Goal: Check status: Check status

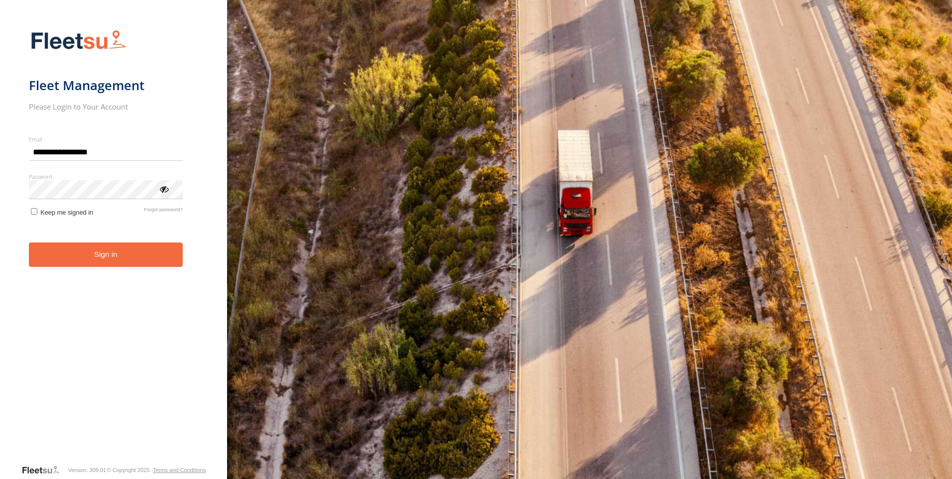
click at [67, 274] on form "**********" at bounding box center [114, 244] width 170 height 440
click at [77, 260] on button "Sign in" at bounding box center [106, 255] width 154 height 24
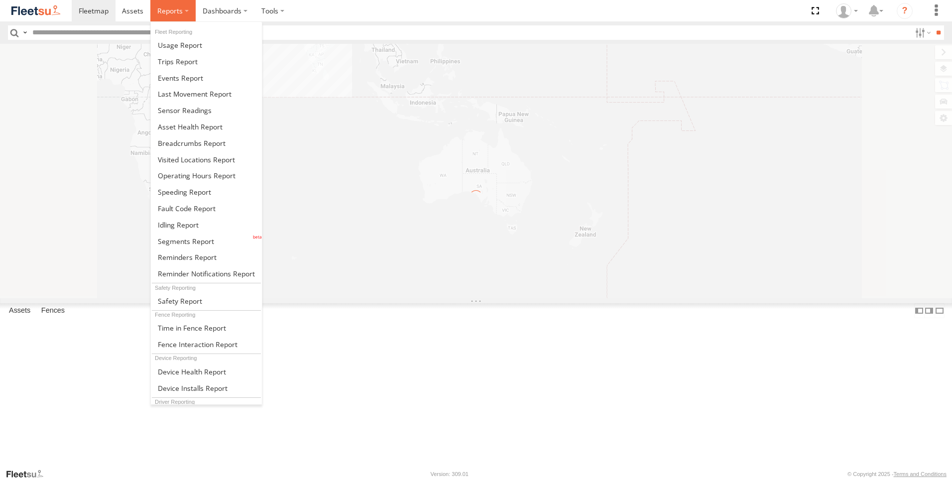
click at [185, 7] on label at bounding box center [172, 10] width 45 height 21
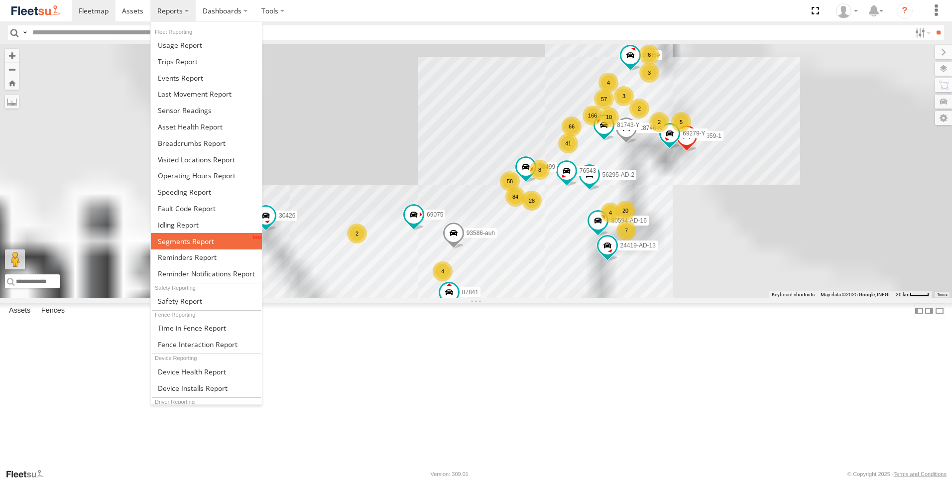
click at [192, 242] on span at bounding box center [186, 241] width 56 height 9
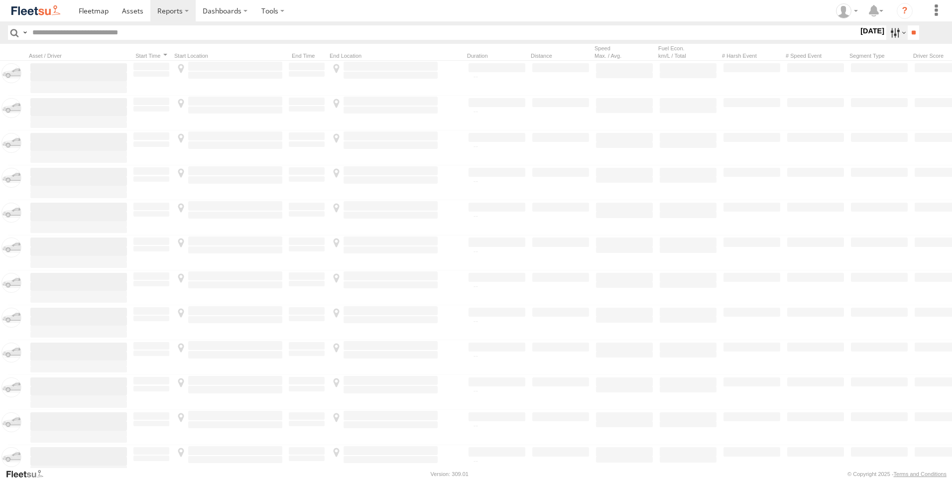
drag, startPoint x: 889, startPoint y: 31, endPoint x: 828, endPoint y: 46, distance: 63.2
click at [889, 31] on label at bounding box center [897, 32] width 21 height 14
click at [859, 39] on label "All Assets" at bounding box center [859, 32] width 0 height 13
click at [859, 39] on div "[GEOGRAPHIC_DATA] - [GEOGRAPHIC_DATA] All Assets AUH AUH-DXB AUH-MUS-BIKE AUH-O…" at bounding box center [859, 32] width 0 height 13
click at [0, 0] on label at bounding box center [0, 0] width 0 height 0
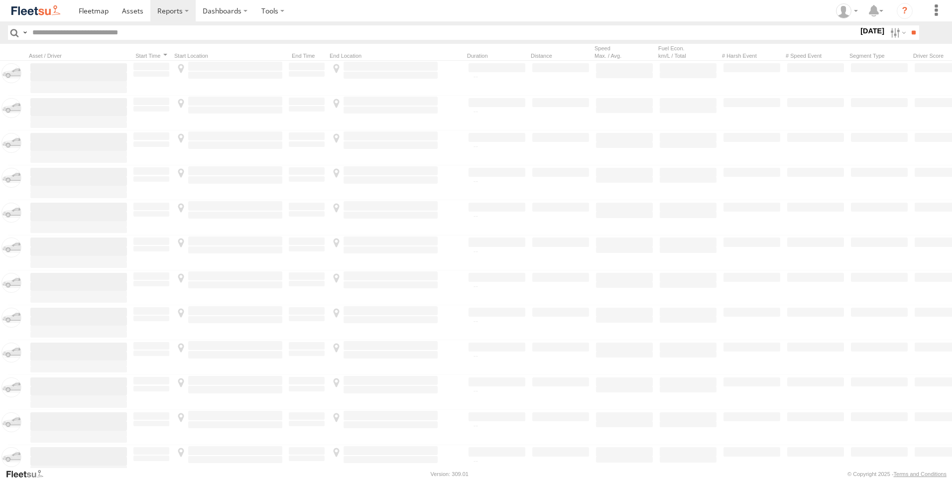
click at [0, 0] on span "AAN Branch" at bounding box center [0, 0] width 0 height 0
click at [0, 0] on span "Alquoz Branch" at bounding box center [0, 0] width 0 height 0
click at [0, 0] on span "Aramex Mofaic branch-[GEOGRAPHIC_DATA]" at bounding box center [0, 0] width 0 height 0
click at [0, 0] on span "Aramex Umm Ramool" at bounding box center [0, 0] width 0 height 0
click at [0, 0] on span "COURT DXB - GOP" at bounding box center [0, 0] width 0 height 0
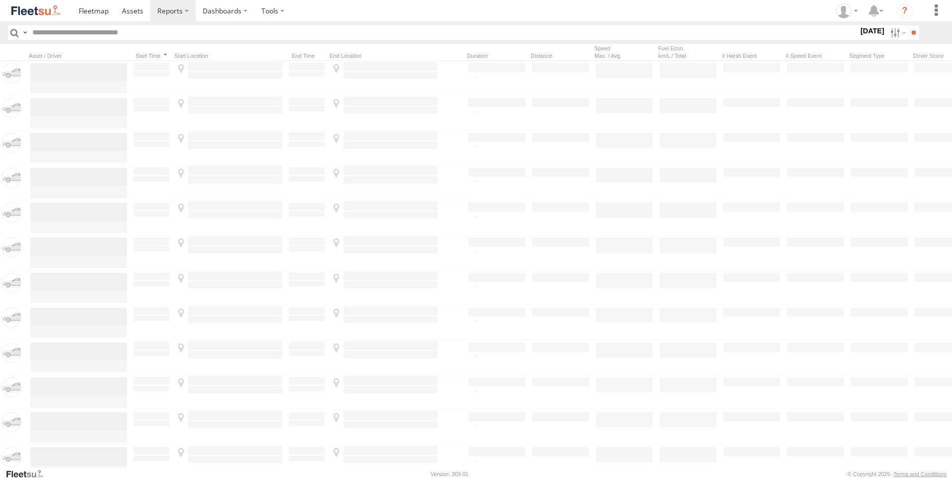
click at [0, 0] on span "RAK Branch" at bounding box center [0, 0] width 0 height 0
click at [0, 0] on span "Sharjah Branch" at bounding box center [0, 0] width 0 height 0
click at [0, 0] on label at bounding box center [0, 0] width 0 height 0
click at [908, 35] on input "**" at bounding box center [913, 32] width 11 height 14
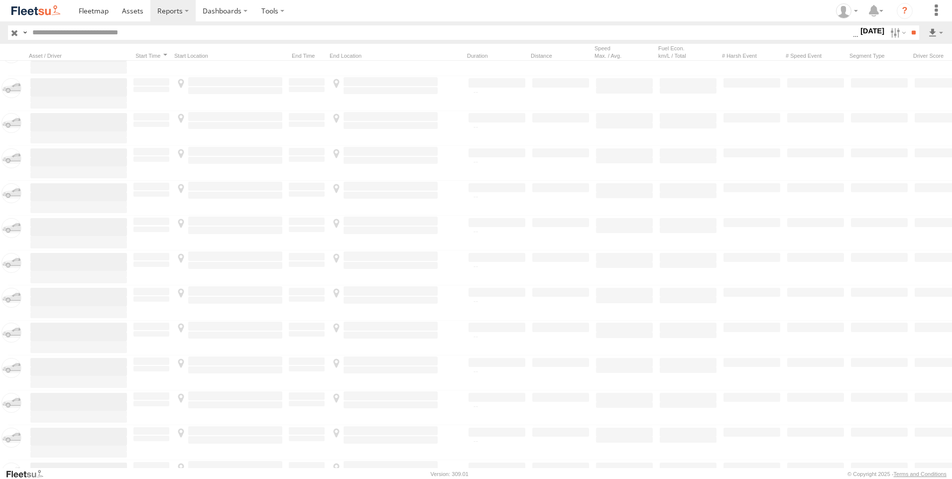
scroll to position [13147, 0]
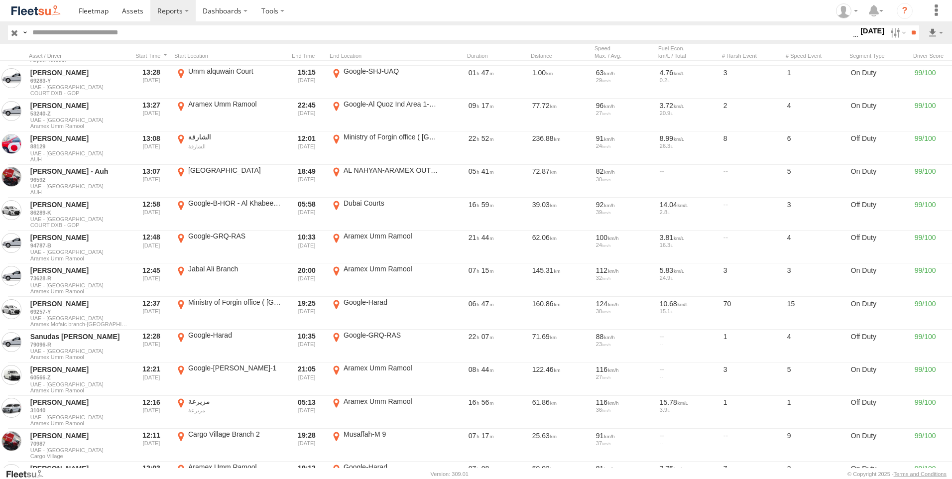
click at [87, 31] on input "text" at bounding box center [440, 32] width 825 height 14
paste input "*******"
type input "*******"
click at [908, 25] on input "**" at bounding box center [913, 32] width 11 height 14
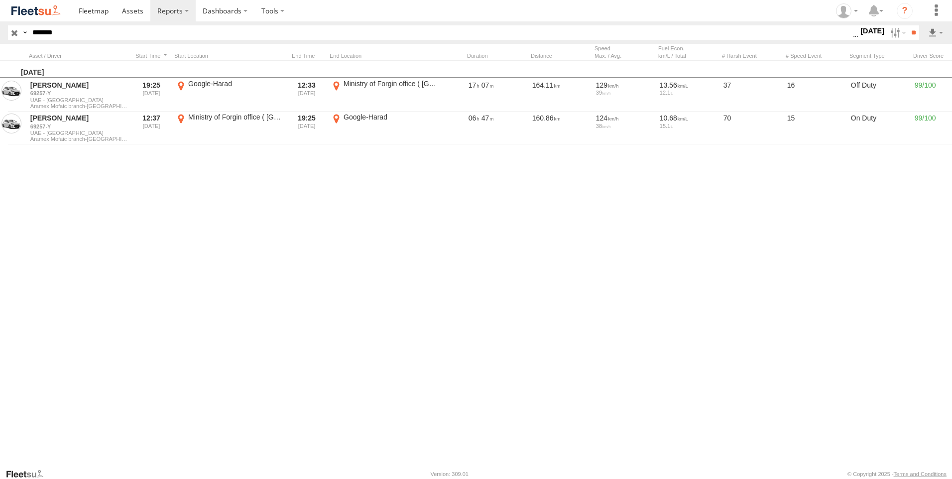
click at [15, 35] on input "button" at bounding box center [14, 32] width 13 height 14
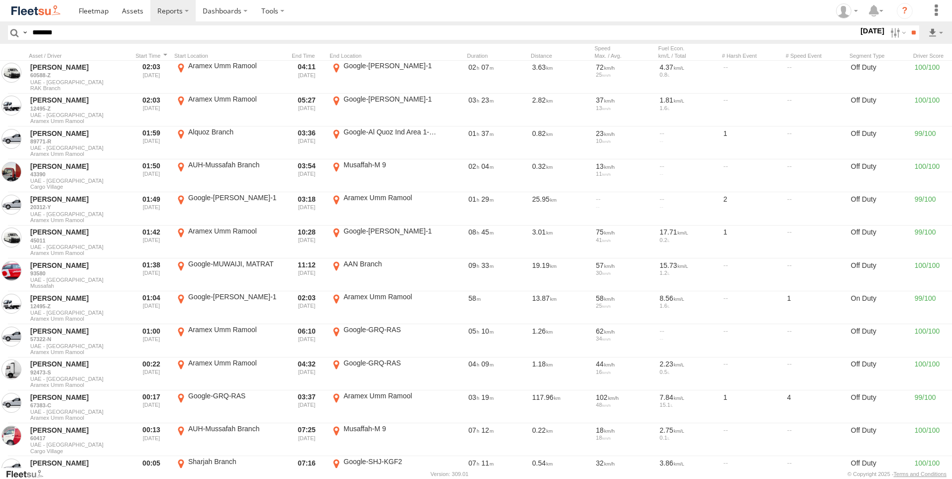
scroll to position [290, 0]
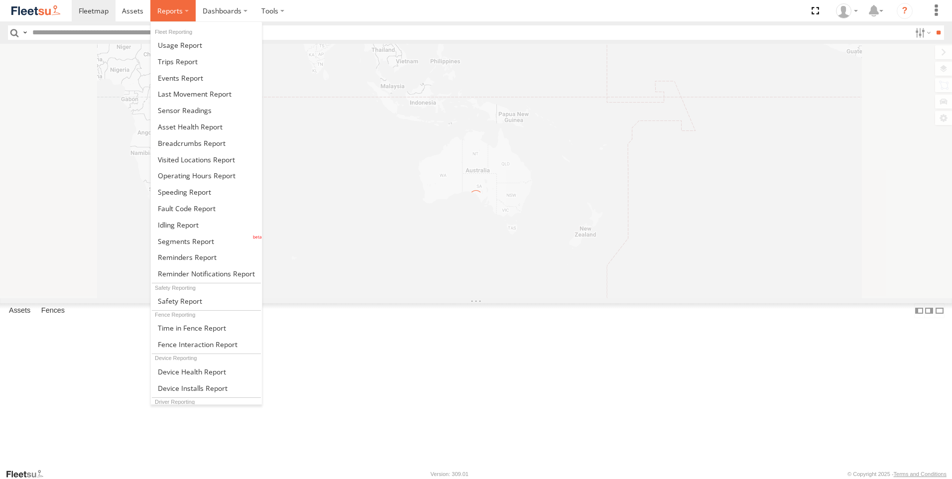
click at [185, 16] on label at bounding box center [172, 10] width 45 height 21
click at [184, 62] on span at bounding box center [178, 61] width 40 height 9
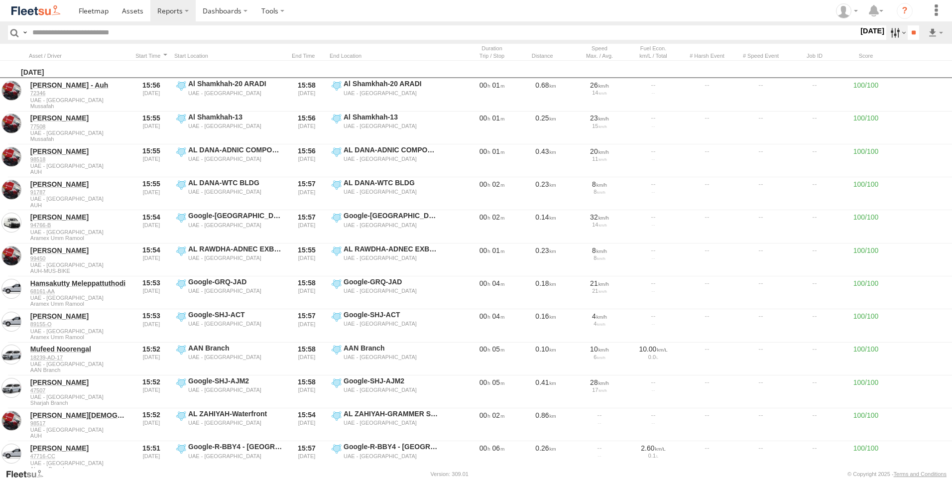
click at [887, 32] on label at bounding box center [897, 32] width 21 height 14
click at [859, 39] on div "UAE - United Arab Emirates All Assets AUH AUH-DXB AUH-MUS-BIKE AUH-OAR-BIKE Car…" at bounding box center [859, 32] width 0 height 13
click at [0, 0] on label at bounding box center [0, 0] width 0 height 0
click at [0, 0] on span "AAN Branch" at bounding box center [0, 0] width 0 height 0
click at [0, 0] on span "Alquoz Branch" at bounding box center [0, 0] width 0 height 0
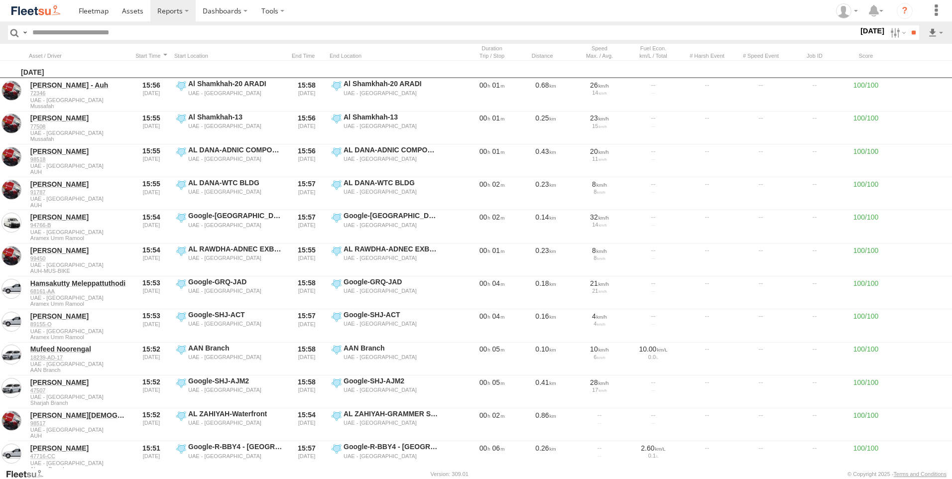
click at [0, 0] on div "Aramex Mofaic branch-[GEOGRAPHIC_DATA]" at bounding box center [0, 0] width 0 height 0
click at [0, 0] on span "Aramex Mofaic branch-[GEOGRAPHIC_DATA]" at bounding box center [0, 0] width 0 height 0
click at [0, 0] on span "Aramex Umm Ramool" at bounding box center [0, 0] width 0 height 0
click at [0, 0] on span "COURT DXB - GOP" at bounding box center [0, 0] width 0 height 0
click at [0, 0] on div "RAK Branch" at bounding box center [0, 0] width 0 height 0
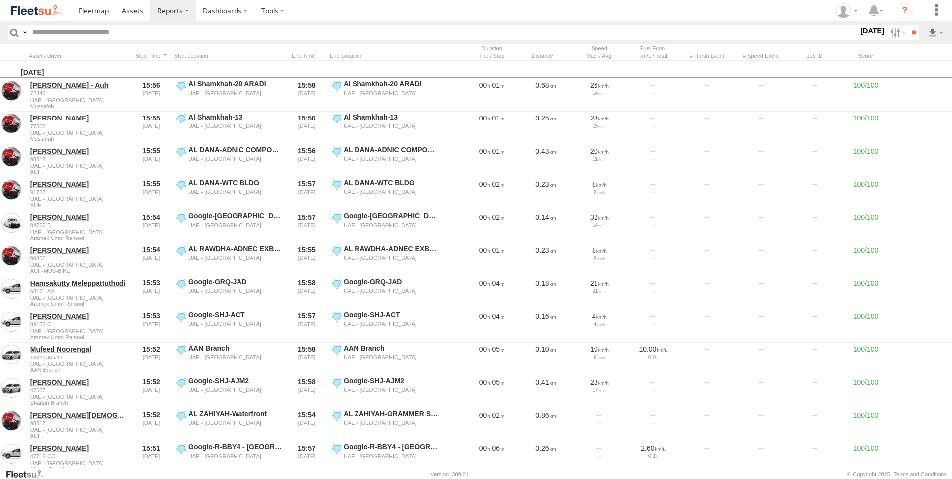
click at [0, 0] on span "Sharjah Branch" at bounding box center [0, 0] width 0 height 0
click at [0, 0] on div "RAK Branch" at bounding box center [0, 0] width 0 height 0
click at [0, 0] on span "RAK Branch" at bounding box center [0, 0] width 0 height 0
click at [0, 0] on label at bounding box center [0, 0] width 0 height 0
click at [908, 37] on input "**" at bounding box center [913, 32] width 11 height 14
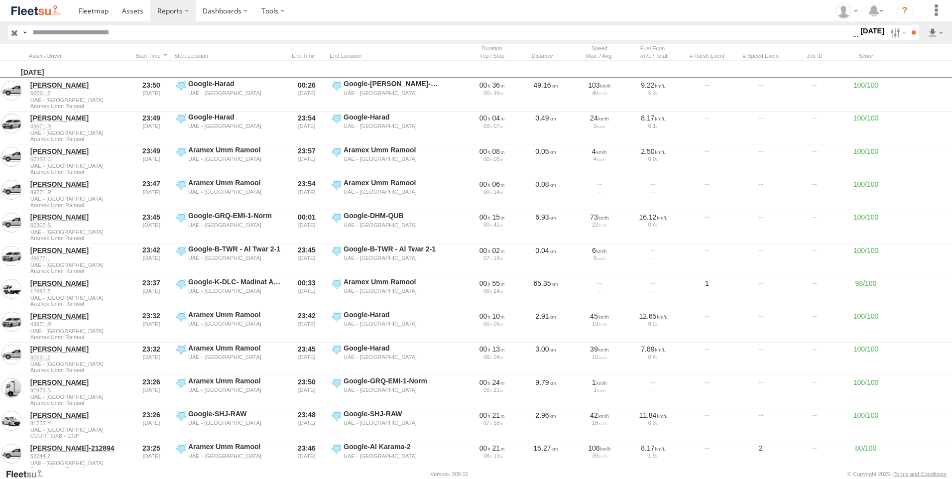
click at [87, 34] on input "text" at bounding box center [440, 32] width 825 height 14
paste input "*******"
type input "*******"
click at [908, 25] on input "**" at bounding box center [913, 32] width 11 height 14
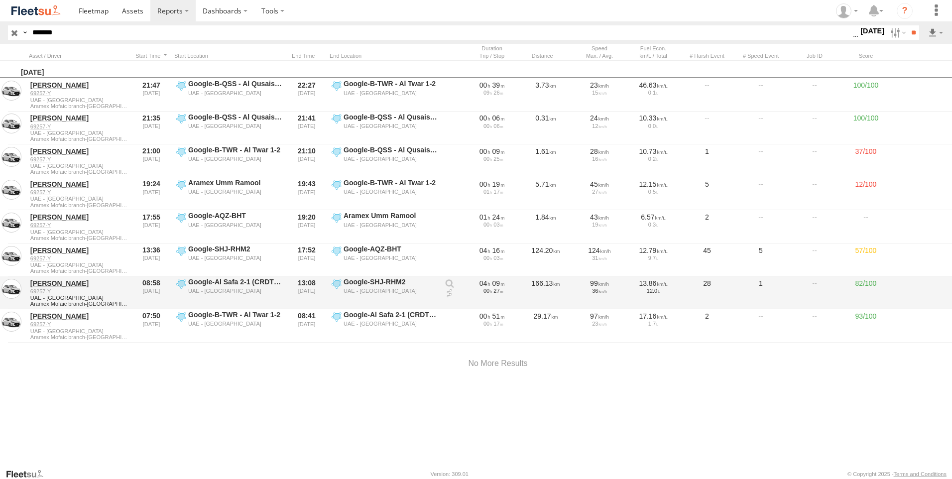
click at [450, 293] on link at bounding box center [450, 294] width 10 height 10
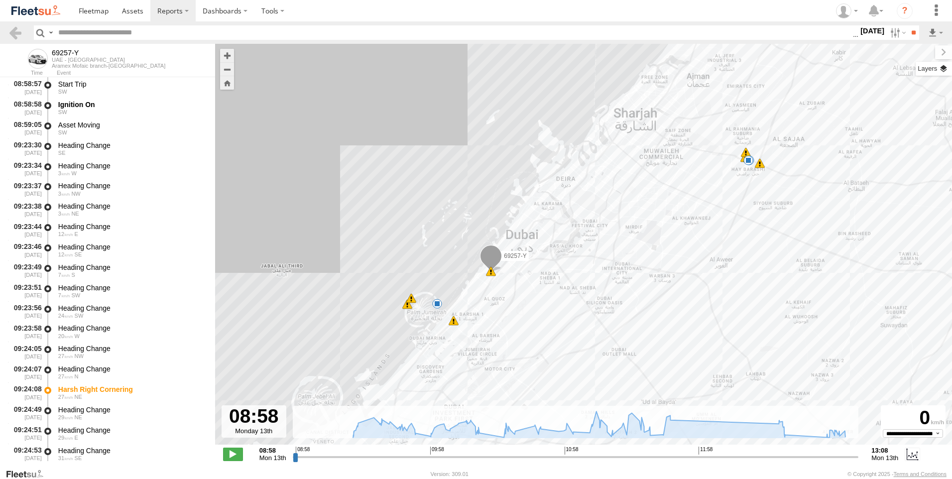
click at [943, 69] on label at bounding box center [934, 69] width 36 height 14
click at [0, 0] on span "Basemaps" at bounding box center [0, 0] width 0 height 0
click at [0, 0] on span "Satellite + Roadmap" at bounding box center [0, 0] width 0 height 0
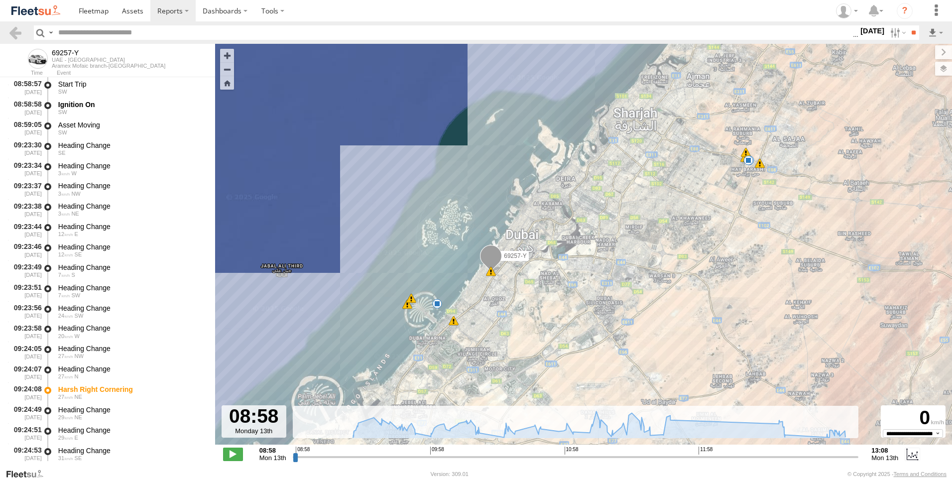
click at [0, 0] on span "Basemaps" at bounding box center [0, 0] width 0 height 0
click at [0, 0] on span "Overlays" at bounding box center [0, 0] width 0 height 0
click at [0, 0] on span "Assets" at bounding box center [0, 0] width 0 height 0
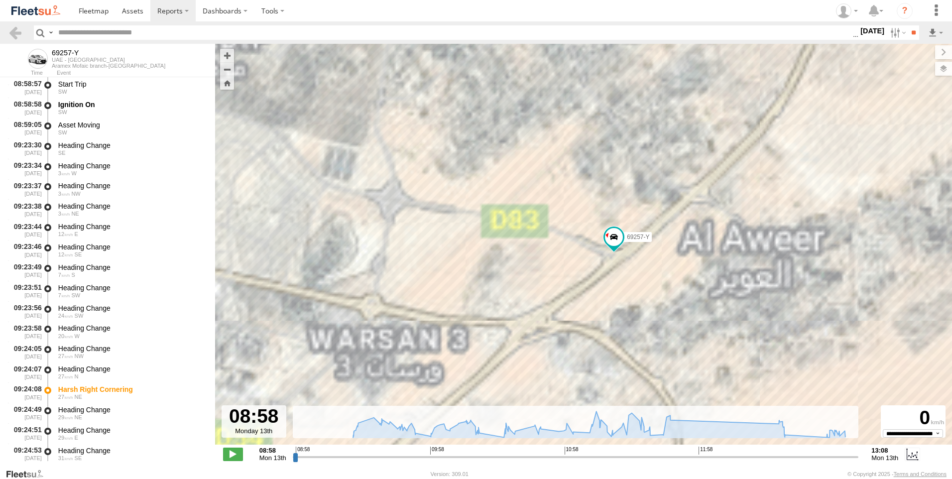
click at [0, 0] on span "Fences" at bounding box center [0, 0] width 0 height 0
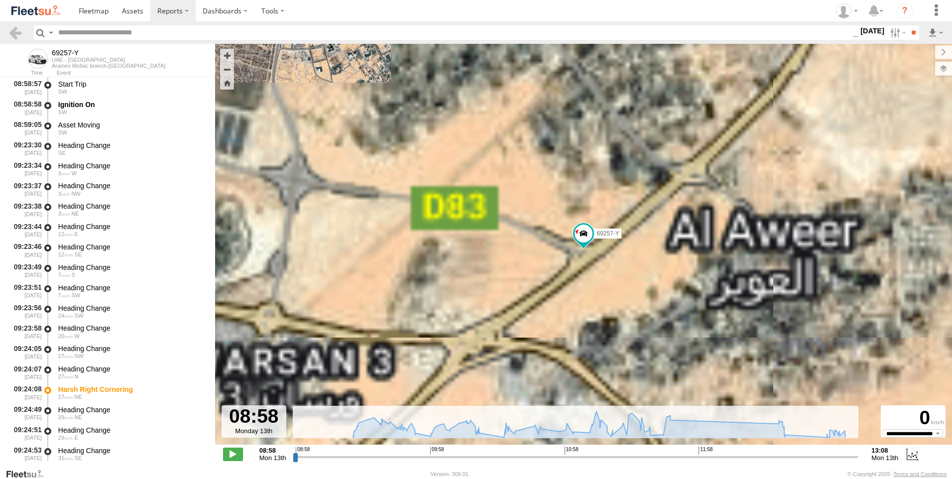
click at [0, 0] on span "Overlays" at bounding box center [0, 0] width 0 height 0
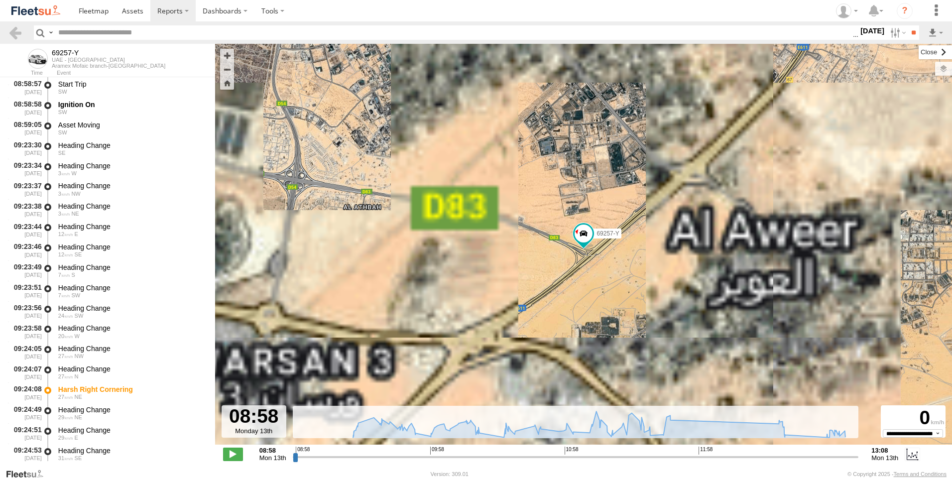
click at [919, 51] on label at bounding box center [935, 52] width 33 height 14
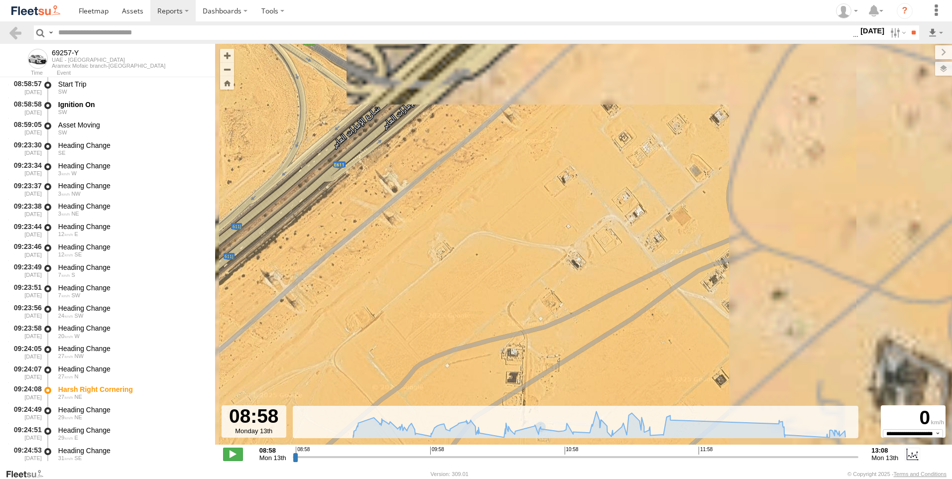
drag, startPoint x: 538, startPoint y: 452, endPoint x: 543, endPoint y: 454, distance: 6.0
click at [538, 452] on div "08:58 09:58 10:58 11:58" at bounding box center [576, 450] width 560 height 7
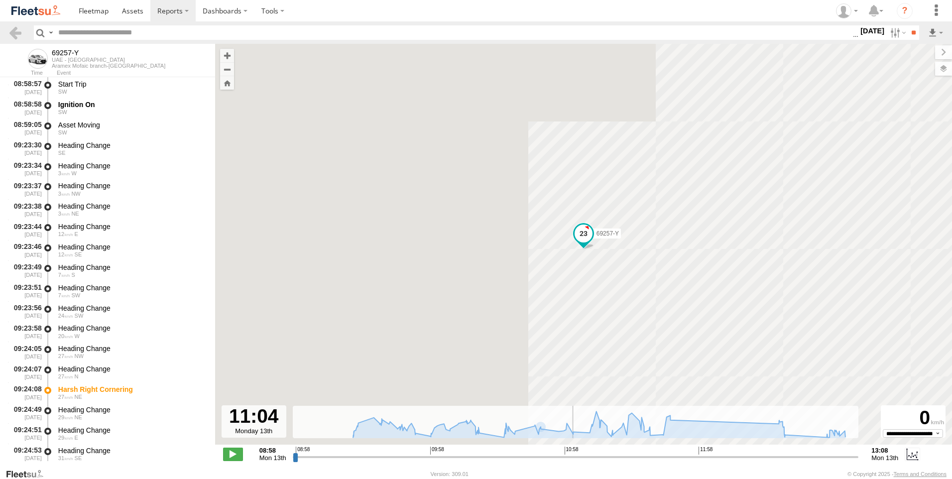
drag, startPoint x: 576, startPoint y: 456, endPoint x: 627, endPoint y: 458, distance: 50.3
click at [585, 457] on input "range" at bounding box center [576, 456] width 566 height 9
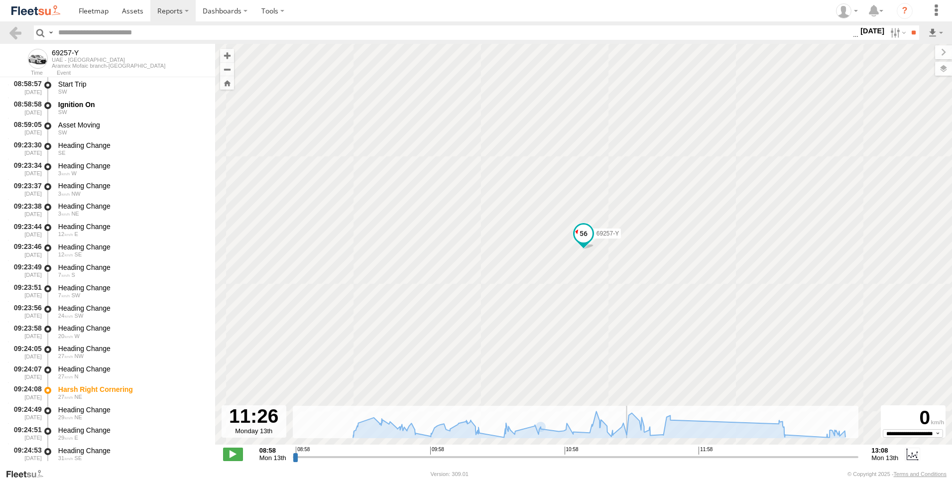
click at [627, 458] on input "range" at bounding box center [576, 456] width 566 height 9
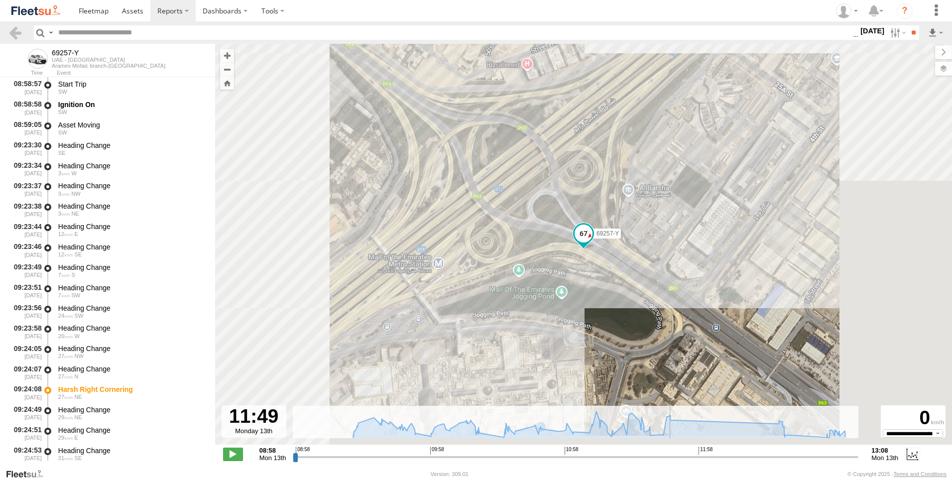
drag, startPoint x: 677, startPoint y: 457, endPoint x: 699, endPoint y: 457, distance: 21.4
click at [678, 457] on input "range" at bounding box center [576, 456] width 566 height 9
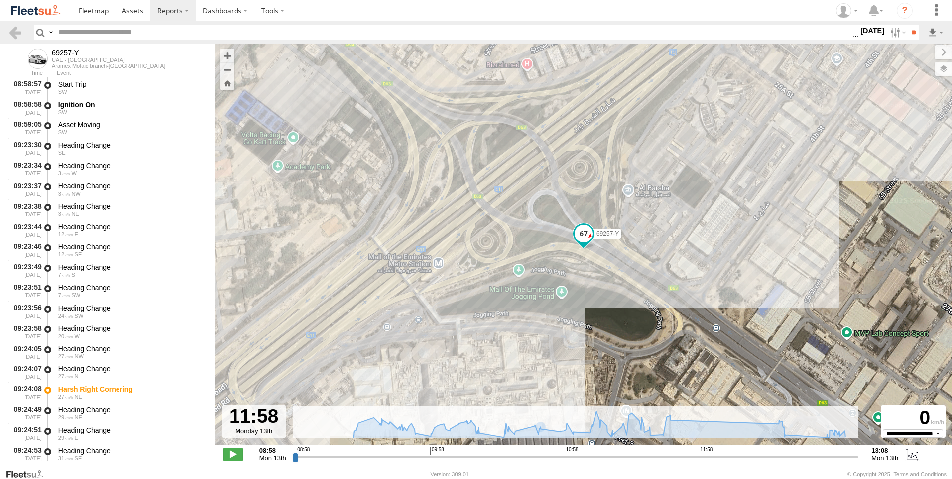
drag, startPoint x: 697, startPoint y: 457, endPoint x: 721, endPoint y: 455, distance: 24.5
click at [705, 456] on input "range" at bounding box center [576, 456] width 566 height 9
click at [730, 455] on input "range" at bounding box center [576, 456] width 566 height 9
click at [234, 454] on span at bounding box center [233, 454] width 20 height 13
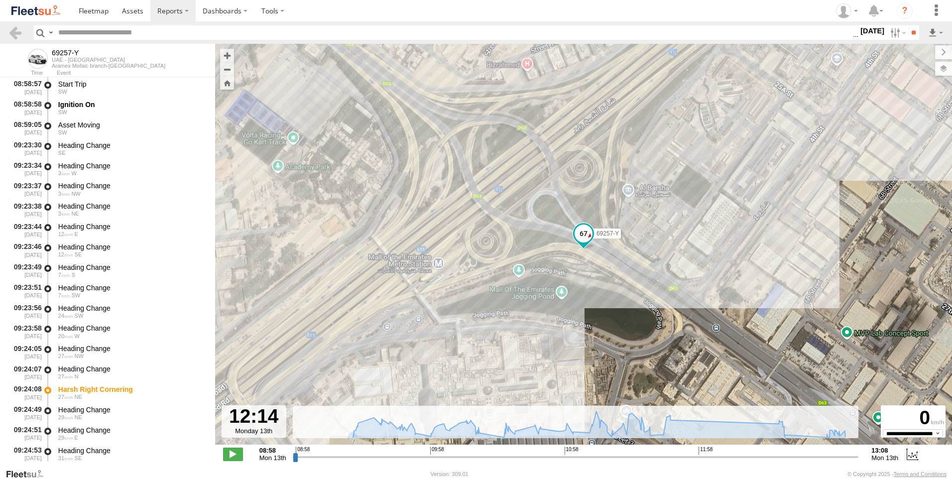
click at [585, 227] on span at bounding box center [584, 234] width 18 height 18
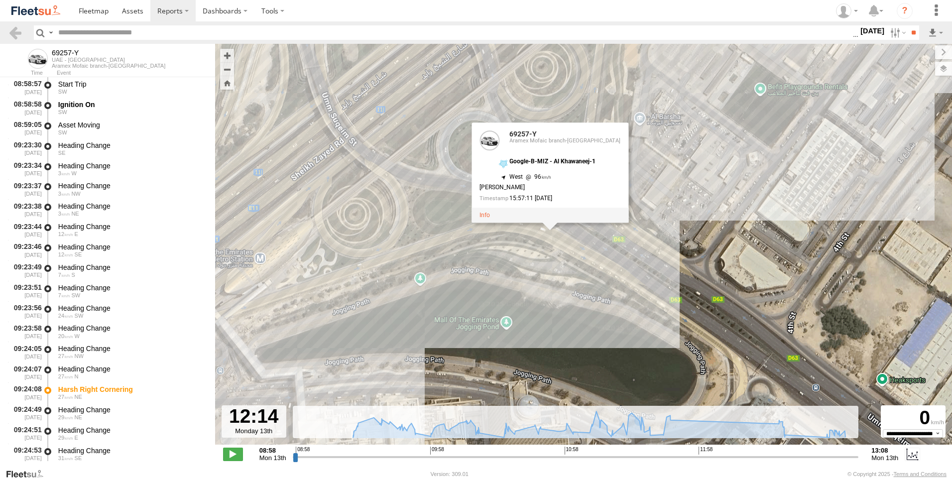
drag, startPoint x: 632, startPoint y: 371, endPoint x: 644, endPoint y: 476, distance: 105.8
click at [644, 476] on body "?" at bounding box center [476, 239] width 952 height 479
click at [740, 458] on input "range" at bounding box center [576, 456] width 566 height 9
click at [239, 451] on span at bounding box center [233, 454] width 20 height 13
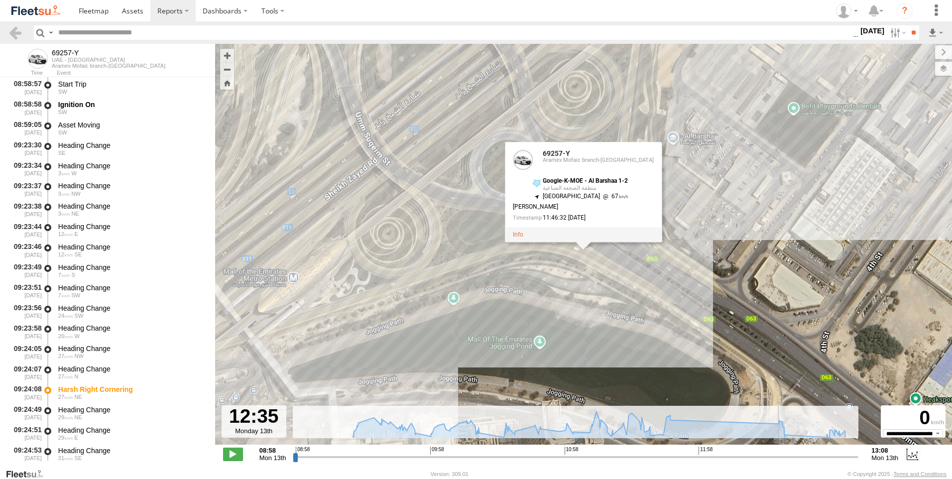
drag, startPoint x: 750, startPoint y: 458, endPoint x: 780, endPoint y: 457, distance: 30.4
click at [780, 457] on input "range" at bounding box center [576, 456] width 566 height 9
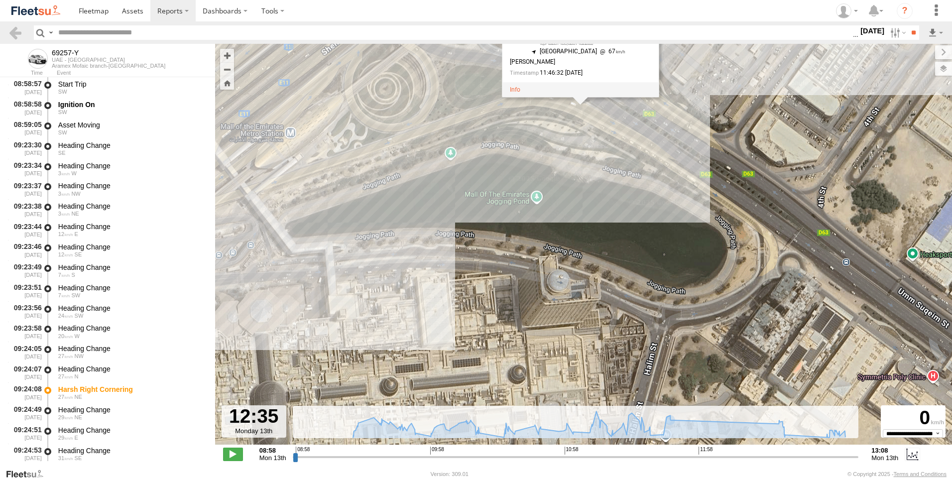
drag, startPoint x: 634, startPoint y: 322, endPoint x: 628, endPoint y: 140, distance: 182.4
click at [628, 140] on div "69257-Y 09:43 Mon 09:57 Mon 10:05 Mon 12:35 Mon 12:37 Mon 12:37 Mon 12:58 Mon 1…" at bounding box center [583, 249] width 737 height 411
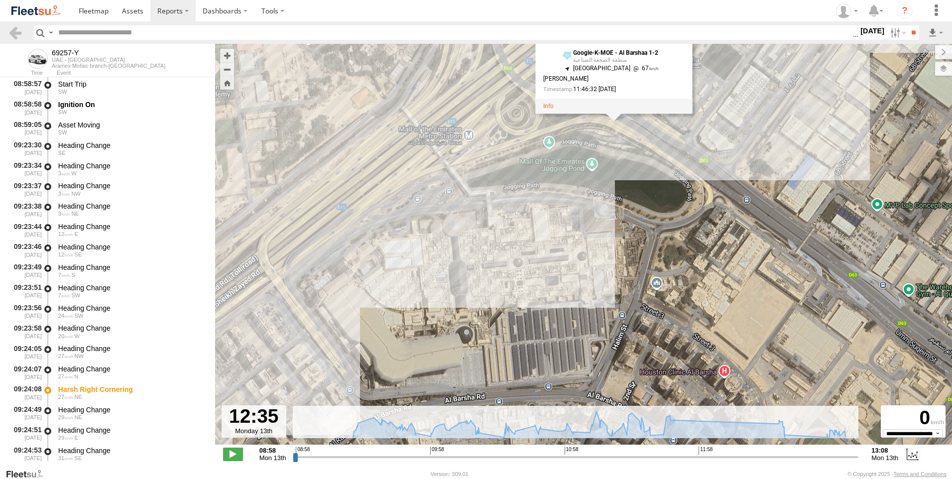
click at [666, 231] on div "69257-Y 09:43 Mon 09:57 Mon 10:05 Mon 12:35 Mon 12:37 Mon 12:37 Mon 12:58 Mon 1…" at bounding box center [583, 249] width 737 height 411
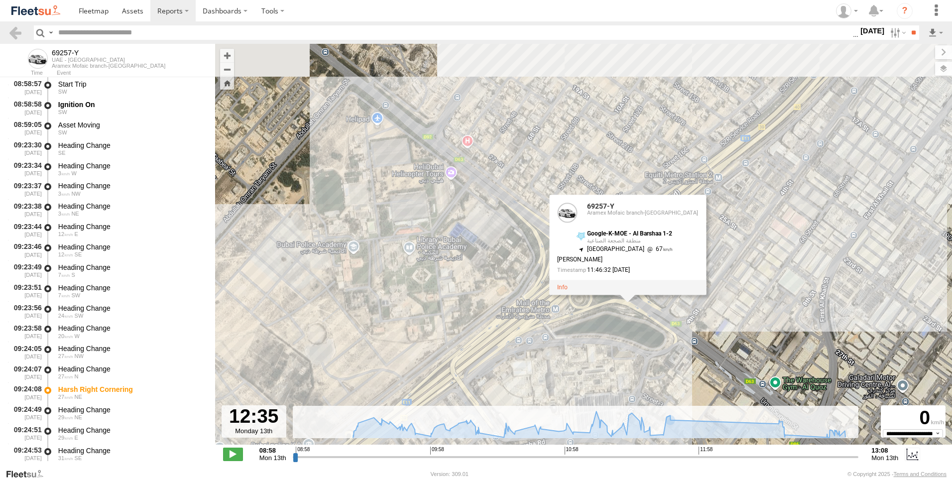
drag, startPoint x: 718, startPoint y: 251, endPoint x: 673, endPoint y: 310, distance: 74.6
click at [682, 323] on div "69257-Y 09:43 Mon 09:57 Mon 10:05 Mon 12:35 Mon 12:37 Mon 12:37 Mon 12:58 Mon 1…" at bounding box center [583, 249] width 737 height 411
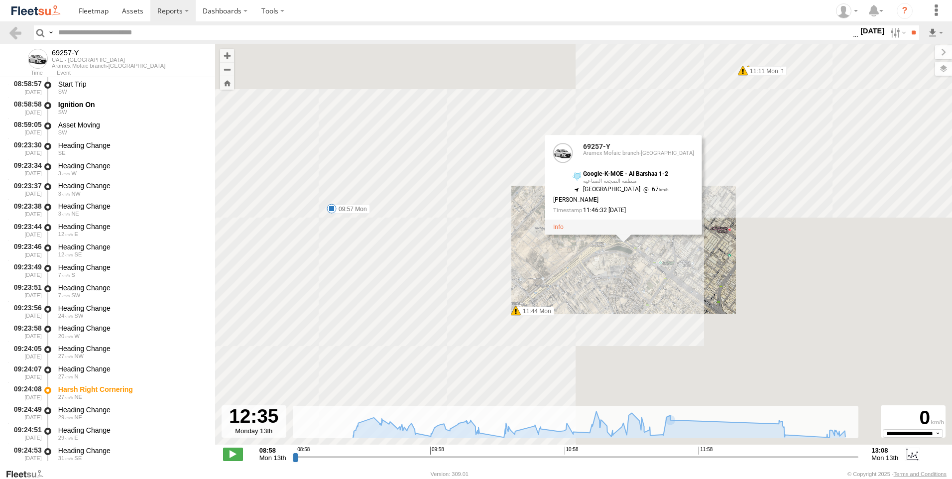
drag, startPoint x: 650, startPoint y: 283, endPoint x: 644, endPoint y: 259, distance: 24.6
click at [644, 259] on div "69257-Y 09:43 Mon 09:57 Mon 10:05 Mon 12:35 Mon 12:37 Mon 12:37 Mon 12:58 Mon 1…" at bounding box center [583, 249] width 737 height 411
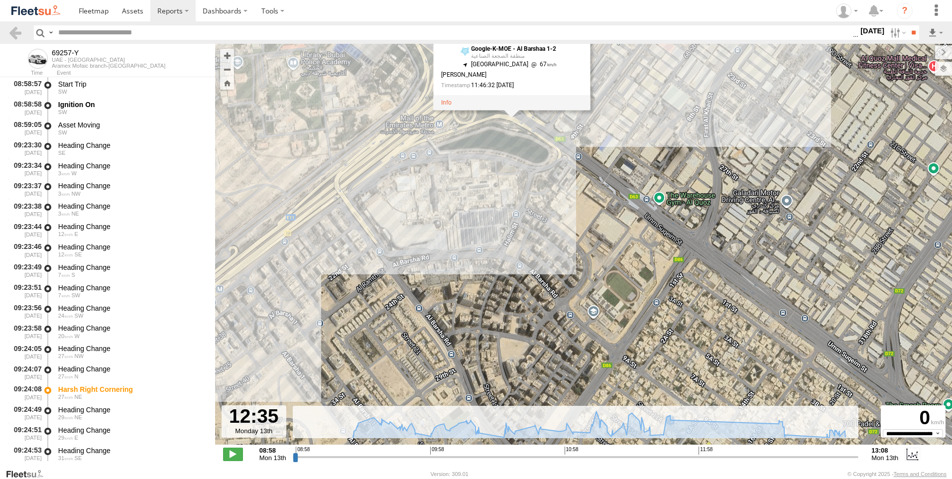
drag, startPoint x: 471, startPoint y: 182, endPoint x: 648, endPoint y: 336, distance: 234.8
click at [642, 343] on div "69257-Y 09:43 Mon 09:57 Mon 10:05 Mon 12:35 Mon 12:37 Mon 12:37 Mon 12:58 Mon 1…" at bounding box center [583, 249] width 737 height 411
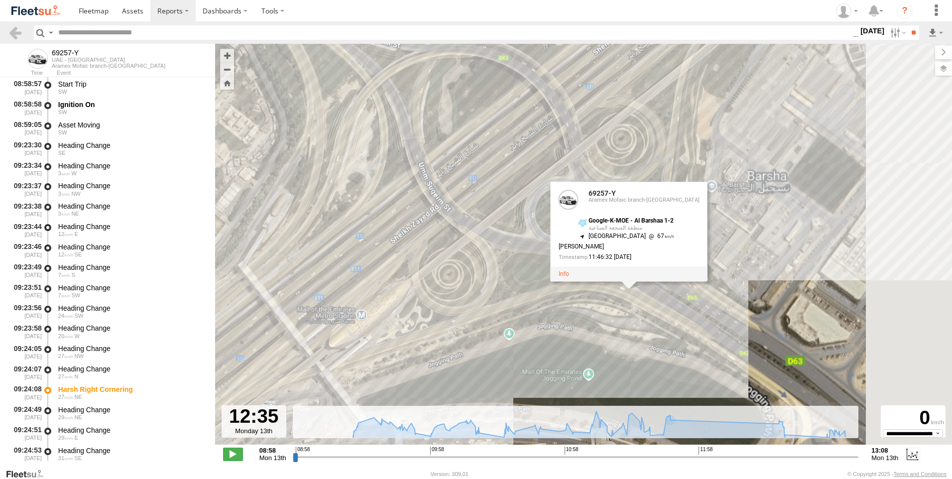
drag, startPoint x: 768, startPoint y: 320, endPoint x: 446, endPoint y: 306, distance: 322.6
click at [446, 306] on div "69257-Y 09:43 Mon 09:57 Mon 10:05 Mon 12:35 Mon 12:37 Mon 12:37 Mon 12:58 Mon 1…" at bounding box center [583, 249] width 737 height 411
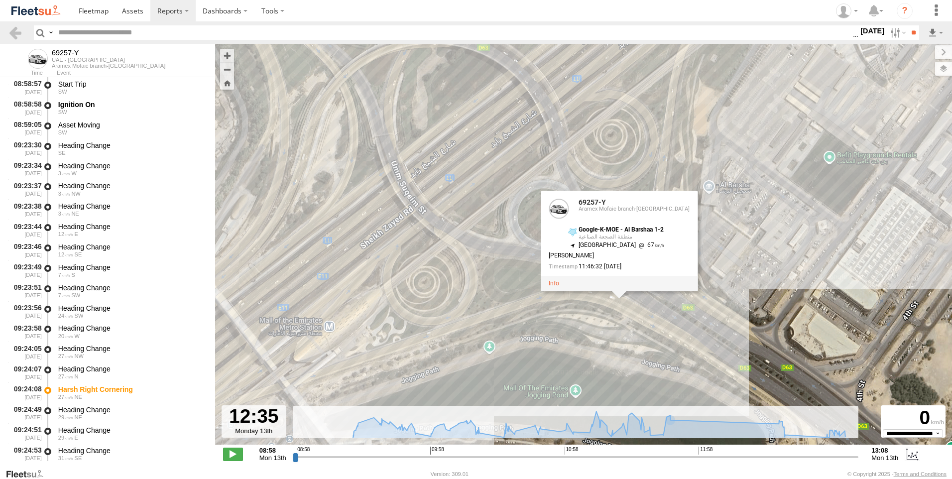
drag, startPoint x: 602, startPoint y: 291, endPoint x: 592, endPoint y: 332, distance: 41.6
click at [575, 317] on div "69257-Y 09:43 Mon 09:57 Mon 10:05 Mon 12:35 Mon 12:37 Mon 12:37 Mon 12:58 Mon 1…" at bounding box center [583, 249] width 737 height 411
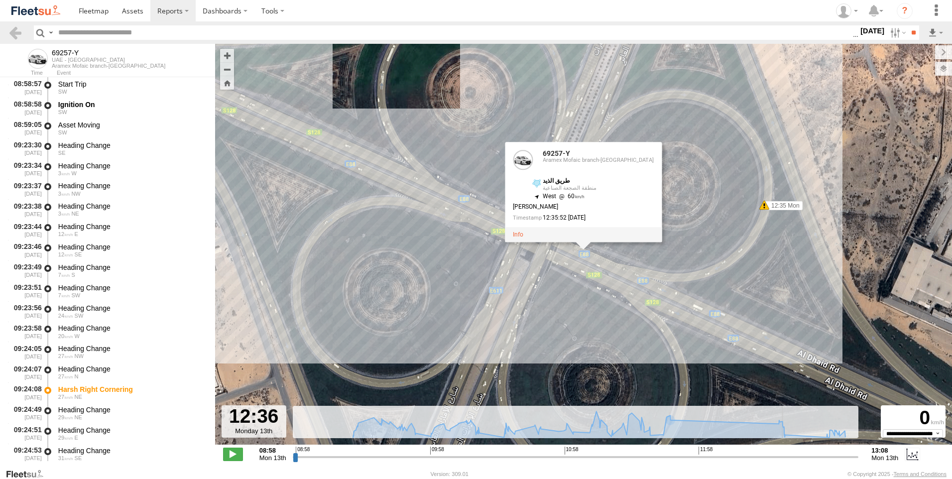
click at [783, 457] on input "range" at bounding box center [576, 456] width 566 height 9
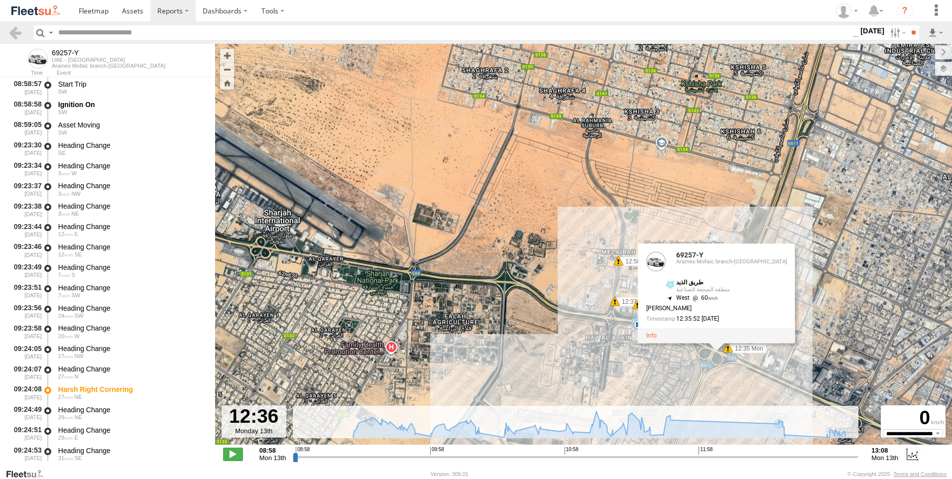
drag, startPoint x: 738, startPoint y: 367, endPoint x: 706, endPoint y: 354, distance: 34.6
click at [706, 354] on div "69257-Y 09:43 Mon 09:57 Mon 10:05 Mon 12:35 Mon 12:37 Mon 12:37 Mon 12:58 Mon 1…" at bounding box center [583, 249] width 737 height 411
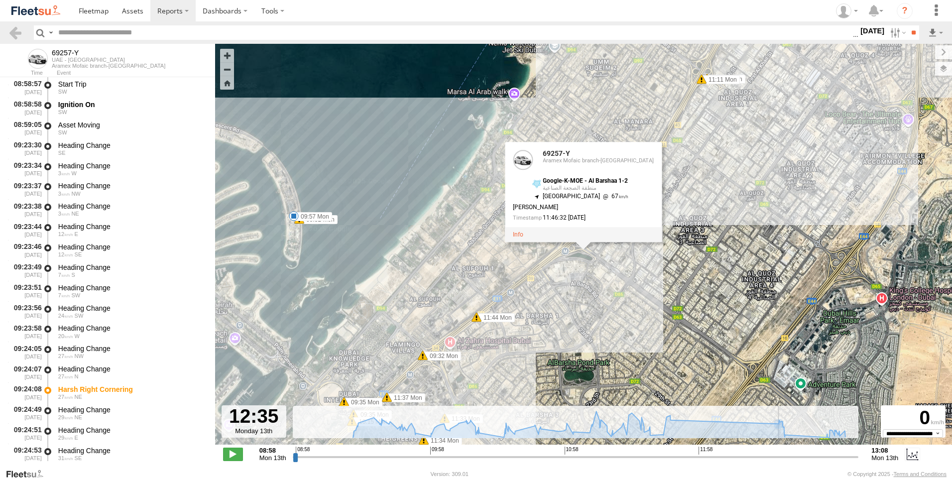
drag, startPoint x: 785, startPoint y: 456, endPoint x: 779, endPoint y: 456, distance: 5.5
click at [779, 456] on input "range" at bounding box center [576, 456] width 566 height 9
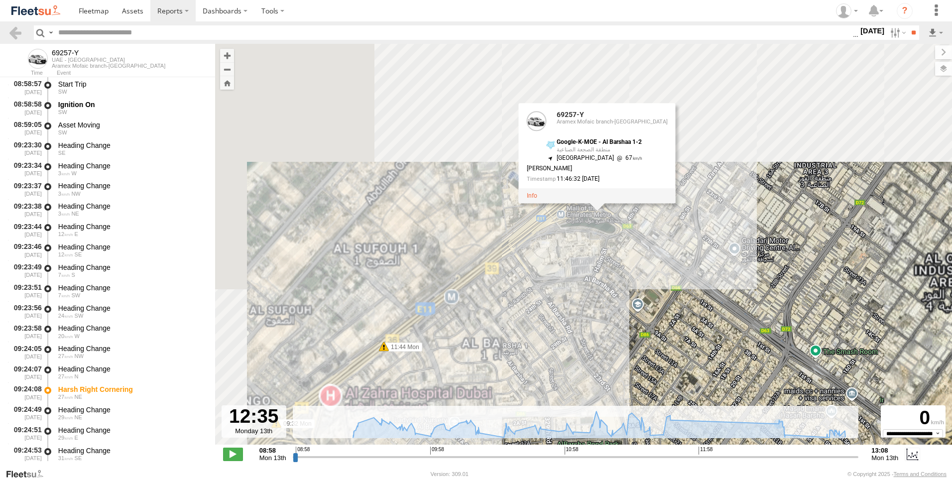
drag, startPoint x: 607, startPoint y: 250, endPoint x: 658, endPoint y: 392, distance: 151.4
click at [658, 392] on div "69257-Y 09:43 Mon 09:57 Mon 10:05 Mon 12:35 Mon 12:37 Mon 12:37 Mon 12:58 Mon 1…" at bounding box center [583, 249] width 737 height 411
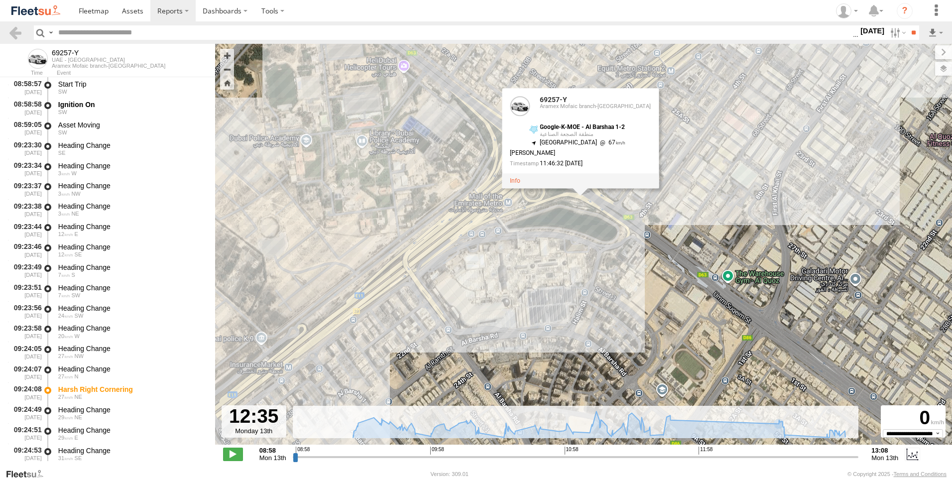
drag, startPoint x: 648, startPoint y: 277, endPoint x: 704, endPoint y: 368, distance: 106.0
click at [702, 368] on div "69257-Y 09:43 Mon 09:57 Mon 10:05 Mon 12:35 Mon 12:37 Mon 12:37 Mon 12:58 Mon 1…" at bounding box center [583, 249] width 737 height 411
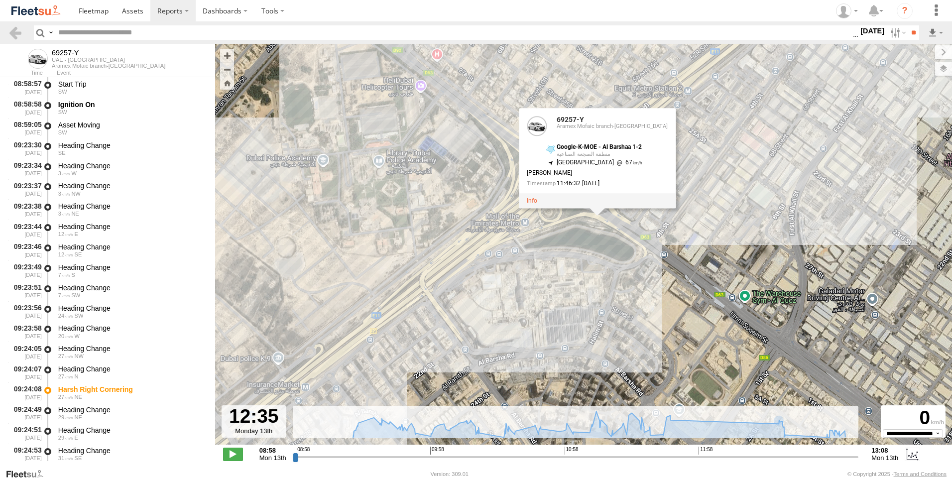
click at [779, 451] on div "08:58 09:58 10:58 11:58" at bounding box center [576, 450] width 560 height 7
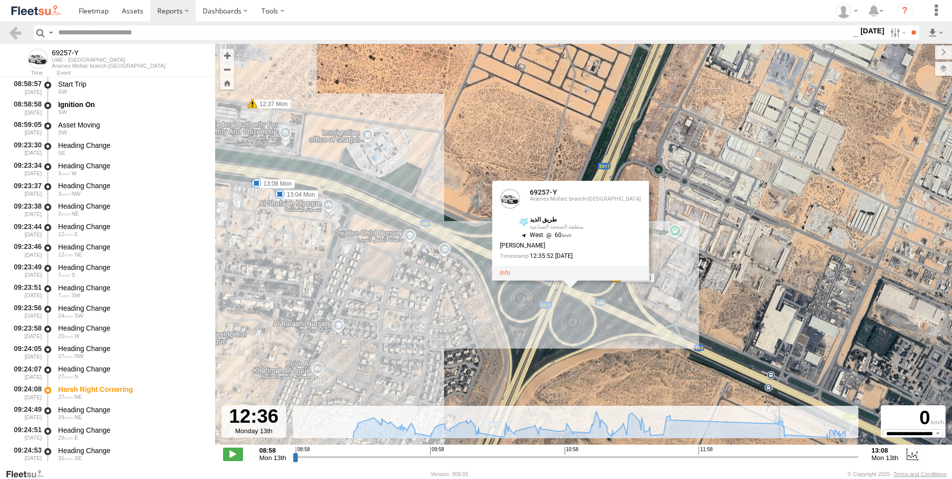
click at [782, 456] on input "range" at bounding box center [576, 456] width 566 height 9
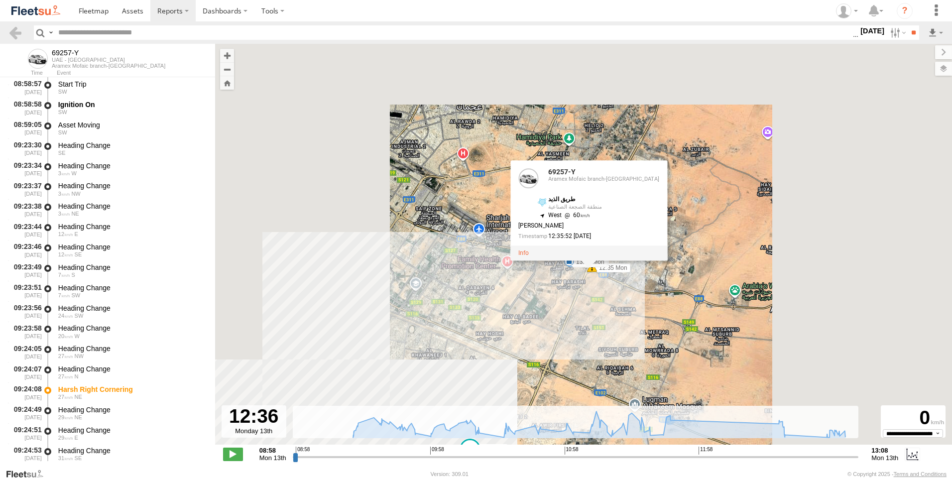
drag, startPoint x: 713, startPoint y: 381, endPoint x: 660, endPoint y: 313, distance: 85.8
click at [660, 313] on div "69257-Y 09:43 Mon 09:57 Mon 10:05 Mon 12:35 Mon 12:37 Mon 12:37 Mon 12:58 Mon 1…" at bounding box center [583, 249] width 737 height 411
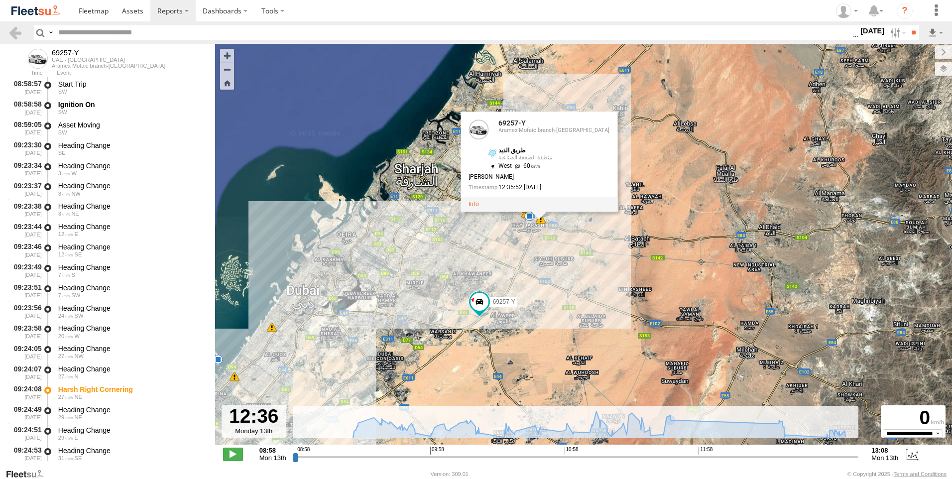
drag, startPoint x: 621, startPoint y: 343, endPoint x: 725, endPoint y: 408, distance: 122.4
click at [730, 417] on div "← Move left → Move right ↑ Move up ↓ Move down + Zoom in - Zoom out Home Jump l…" at bounding box center [583, 256] width 737 height 424
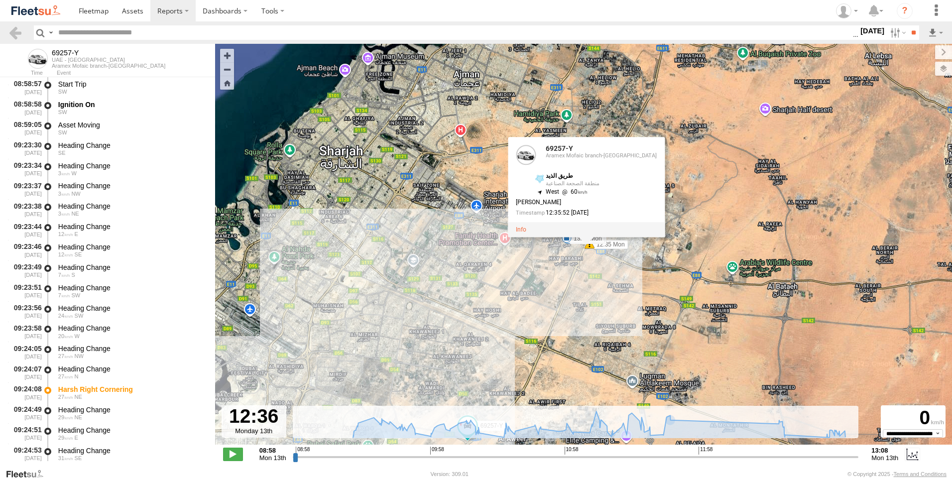
drag, startPoint x: 651, startPoint y: 314, endPoint x: 672, endPoint y: 340, distance: 33.6
click at [673, 341] on div "69257-Y 09:57 Mon 12:35 Mon 12:37 Mon 12:37 Mon 12:58 Mon 13:04 Mon 13:08 Mon 6…" at bounding box center [583, 249] width 737 height 411
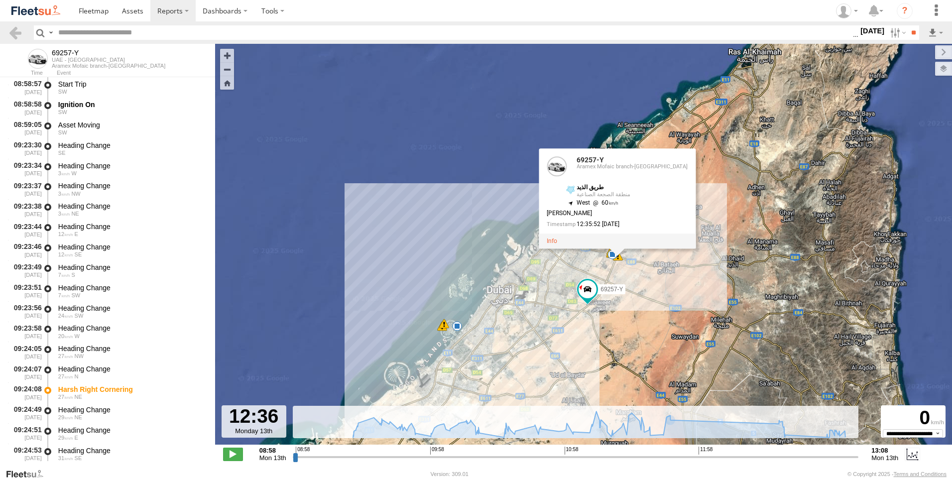
drag, startPoint x: 627, startPoint y: 366, endPoint x: 636, endPoint y: 345, distance: 22.6
click at [636, 345] on div "69257-Y 09:57 Mon 12:35 Mon 12:37 Mon 12:37 Mon 12:58 Mon 13:04 Mon 13:08 Mon 6…" at bounding box center [583, 249] width 737 height 411
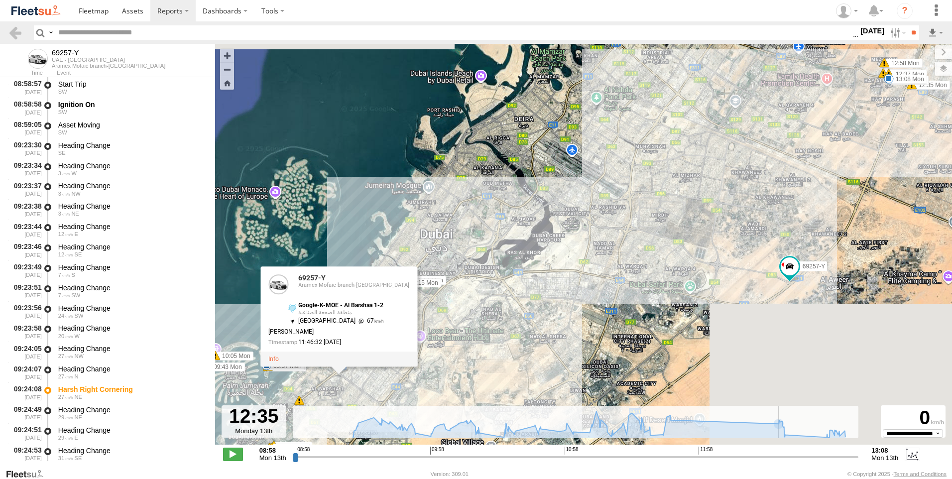
click at [780, 460] on input "range" at bounding box center [576, 456] width 566 height 9
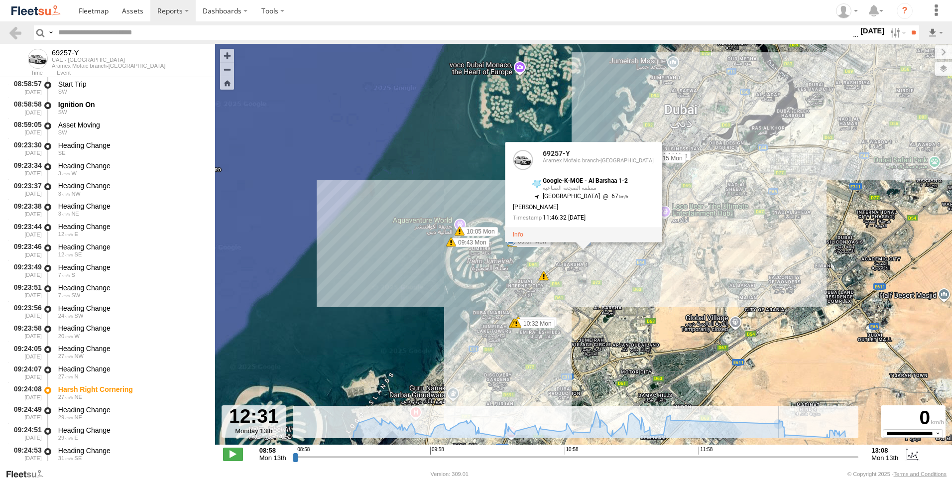
drag, startPoint x: 779, startPoint y: 461, endPoint x: 771, endPoint y: 468, distance: 9.9
click at [771, 462] on input "range" at bounding box center [576, 456] width 566 height 9
click at [771, 468] on div "← Move left → Move right ↑ Move up ↓ Move down + Zoom in - Zoom out Home Jump l…" at bounding box center [583, 256] width 737 height 424
drag, startPoint x: 771, startPoint y: 463, endPoint x: 766, endPoint y: 468, distance: 7.4
click at [766, 468] on div "← Move left → Move right ↑ Move up ↓ Move down + Zoom in - Zoom out Home Jump l…" at bounding box center [583, 256] width 737 height 424
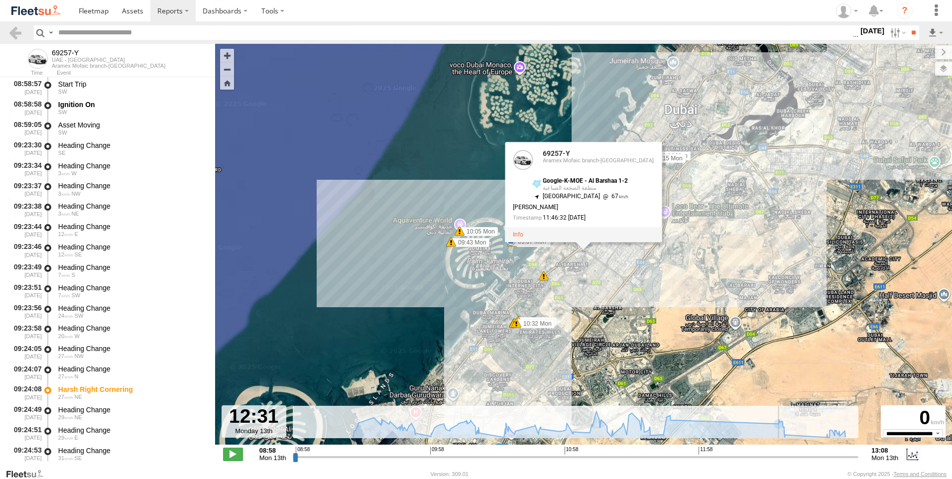
drag, startPoint x: 774, startPoint y: 469, endPoint x: 735, endPoint y: 471, distance: 39.4
click at [735, 471] on footer "Fleetsu Version: 309.01 © Copyright 2025 - Terms and Conditions" at bounding box center [476, 473] width 952 height 11
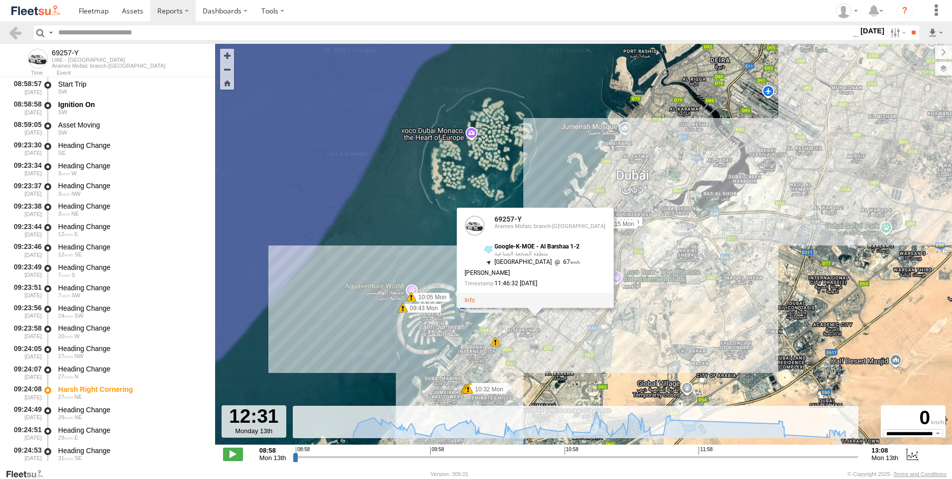
drag, startPoint x: 764, startPoint y: 305, endPoint x: 714, endPoint y: 372, distance: 83.3
click at [714, 372] on div "69257-Y 09:57 Mon 12:35 Mon 12:37 Mon 12:37 Mon 12:58 Mon 13:04 Mon 13:08 Mon 6…" at bounding box center [583, 249] width 737 height 411
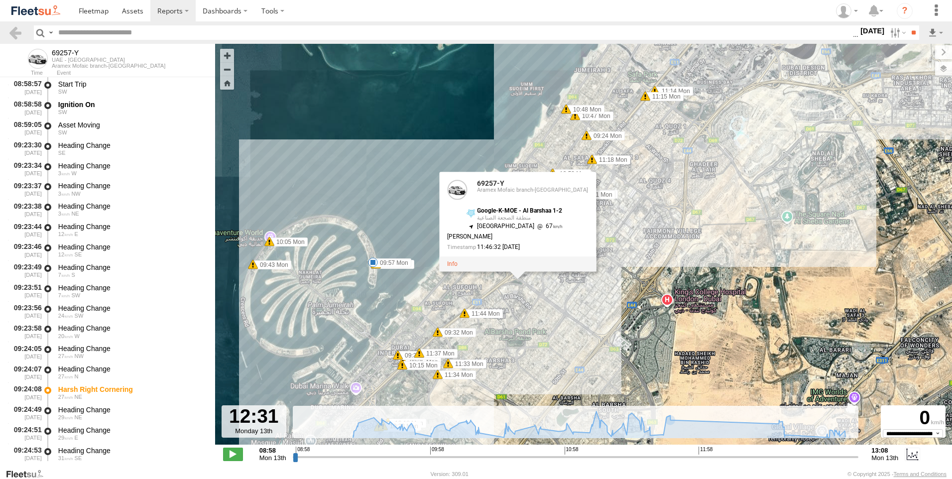
drag, startPoint x: 550, startPoint y: 338, endPoint x: 577, endPoint y: 370, distance: 41.7
click at [577, 370] on div "69257-Y 09:57 Mon 12:35 Mon 12:37 Mon 12:37 Mon 12:58 Mon 13:04 Mon 13:08 Mon 6…" at bounding box center [583, 249] width 737 height 411
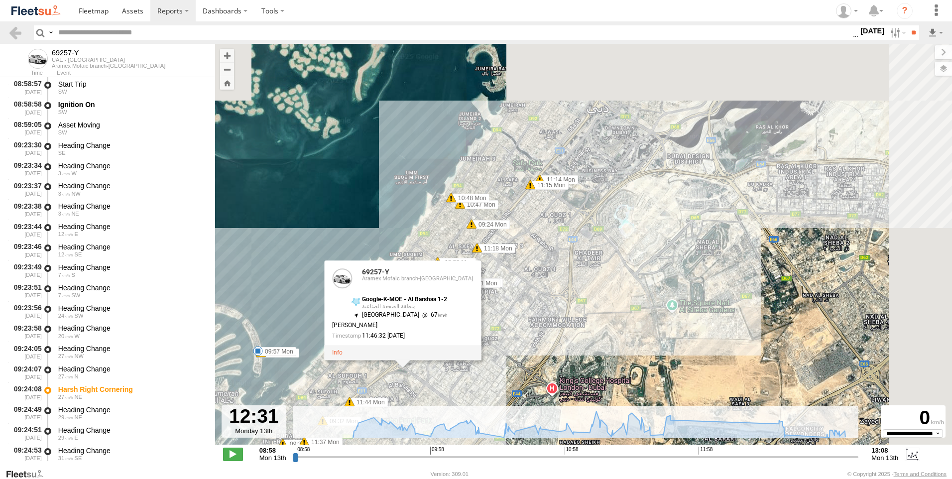
drag, startPoint x: 740, startPoint y: 302, endPoint x: 580, endPoint y: 407, distance: 191.3
click at [581, 407] on div "← Move left → Move right ↑ Move up ↓ Move down + Zoom in - Zoom out Home Jump l…" at bounding box center [583, 256] width 737 height 424
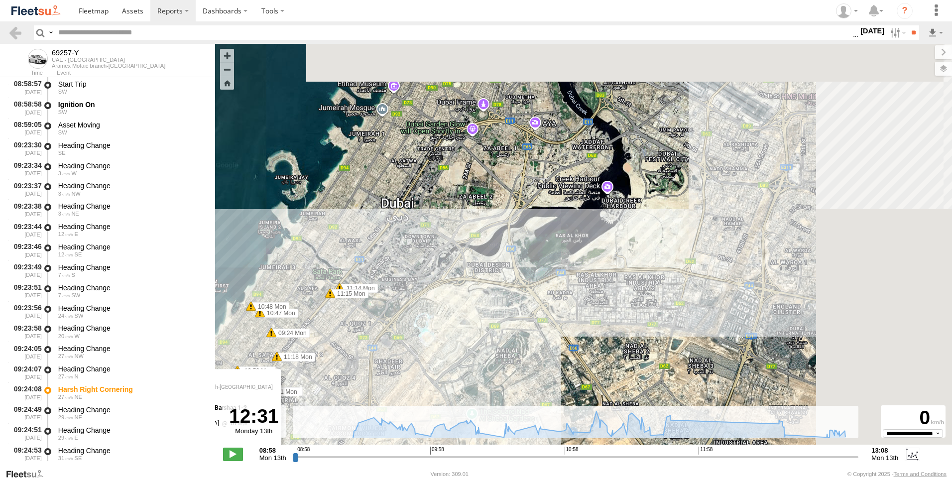
drag, startPoint x: 759, startPoint y: 279, endPoint x: 589, endPoint y: 364, distance: 189.8
click at [589, 364] on div "69257-Y 09:57 Mon 12:35 Mon 12:37 Mon 12:37 Mon 12:58 Mon 13:04 Mon 13:08 Mon 6…" at bounding box center [583, 249] width 737 height 411
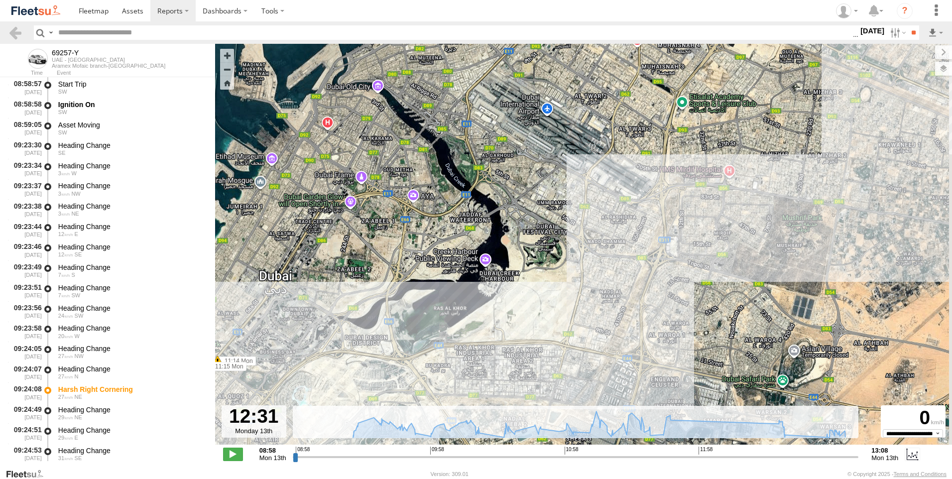
drag, startPoint x: 784, startPoint y: 251, endPoint x: 633, endPoint y: 338, distance: 175.0
click at [633, 338] on div "69257-Y 09:57 Mon 12:35 Mon 12:37 Mon 12:37 Mon 12:58 Mon 13:04 Mon 13:08 Mon 6…" at bounding box center [583, 249] width 737 height 411
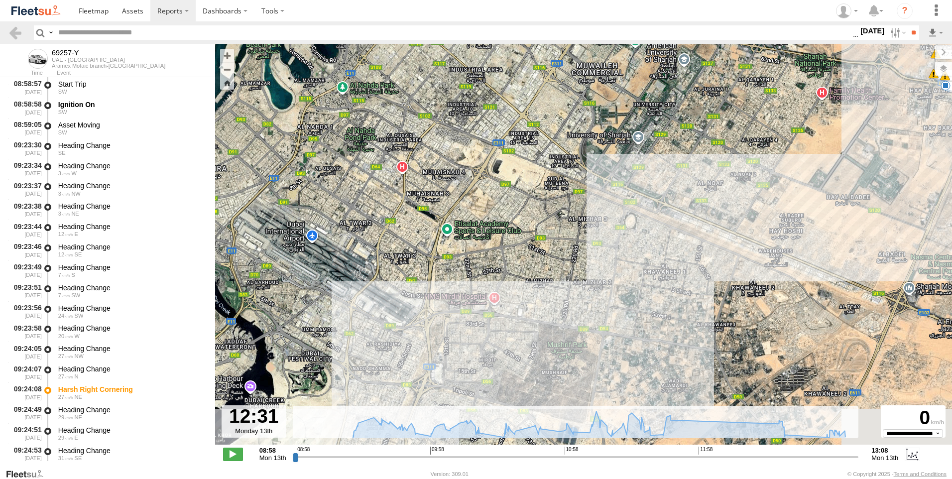
drag, startPoint x: 817, startPoint y: 223, endPoint x: 598, endPoint y: 341, distance: 249.3
click at [598, 341] on div "69257-Y 09:57 Mon 12:35 Mon 12:37 Mon 12:37 Mon 12:58 Mon 13:04 Mon 13:08 Mon 6…" at bounding box center [583, 249] width 737 height 411
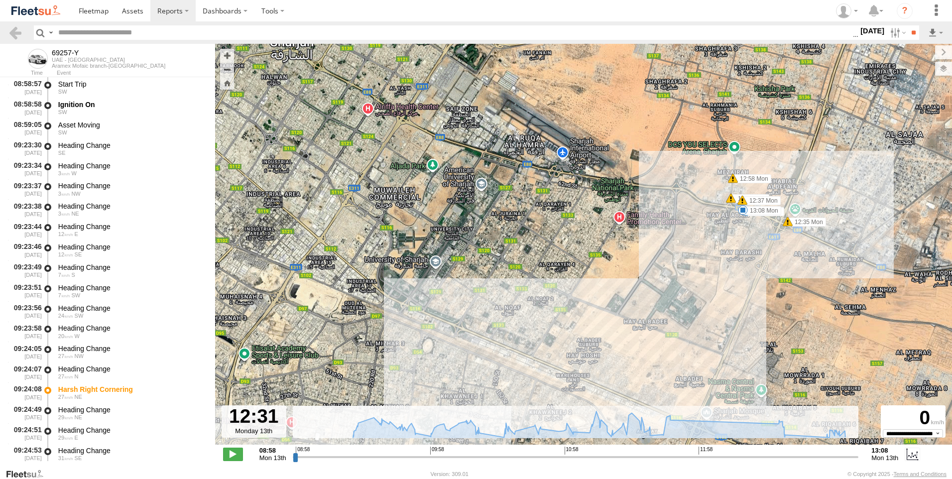
drag, startPoint x: 856, startPoint y: 193, endPoint x: 714, endPoint y: 287, distance: 170.0
click at [714, 287] on div "69257-Y 09:57 Mon 12:35 Mon 12:37 Mon 12:37 Mon 12:58 Mon 13:04 Mon 13:08 Mon 6…" at bounding box center [583, 249] width 737 height 411
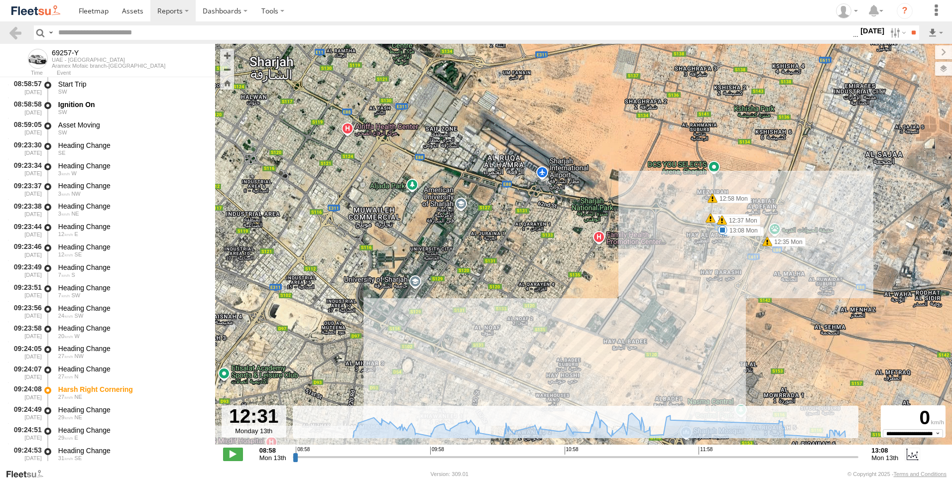
drag, startPoint x: 813, startPoint y: 264, endPoint x: 788, endPoint y: 291, distance: 36.6
click at [788, 291] on div "69257-Y 09:57 Mon 12:35 Mon 12:37 Mon 12:37 Mon 12:58 Mon 13:04 Mon 13:08 Mon 6…" at bounding box center [583, 249] width 737 height 411
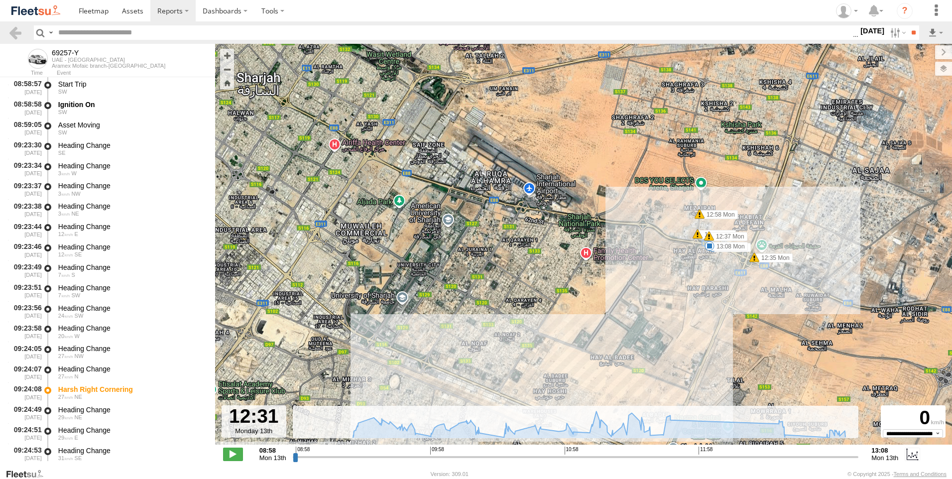
drag, startPoint x: 782, startPoint y: 278, endPoint x: 766, endPoint y: 358, distance: 81.8
click at [758, 318] on div "69257-Y 09:57 Mon 12:35 Mon 12:37 Mon 12:37 Mon 12:58 Mon 13:04 Mon 13:08 Mon 6…" at bounding box center [583, 249] width 737 height 411
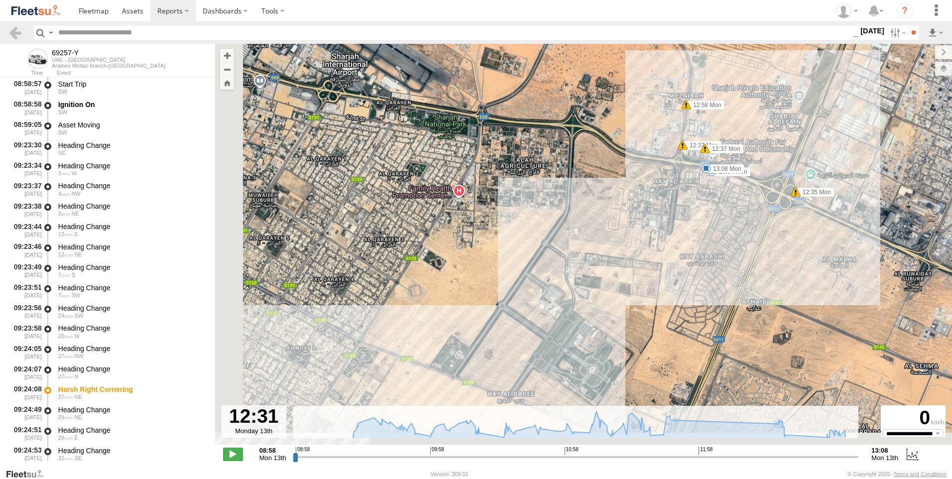
drag, startPoint x: 737, startPoint y: 383, endPoint x: 851, endPoint y: 327, distance: 126.5
click at [861, 339] on div "69257-Y 09:57 Mon 12:35 Mon 12:37 Mon 12:37 Mon 12:58 Mon 13:04 Mon 13:08 Mon 6…" at bounding box center [583, 249] width 737 height 411
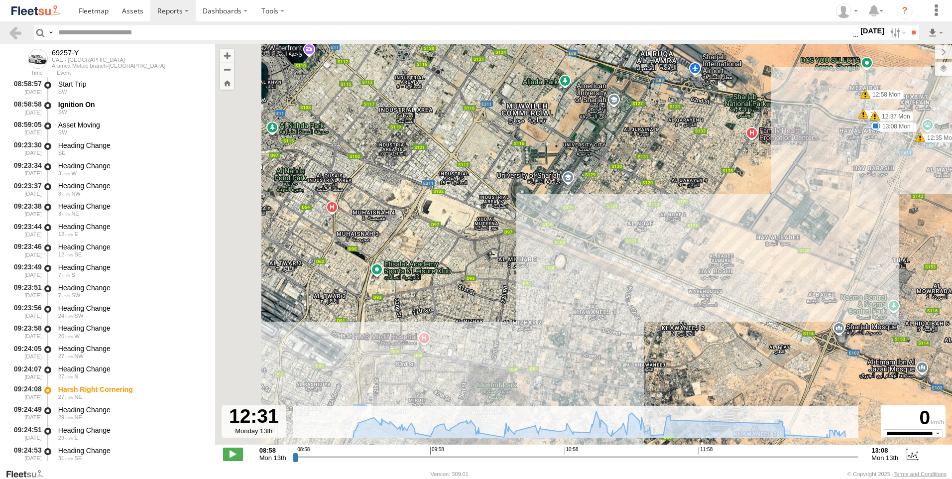
drag, startPoint x: 763, startPoint y: 317, endPoint x: 952, endPoint y: 134, distance: 262.8
click at [952, 134] on html at bounding box center [476, 239] width 952 height 479
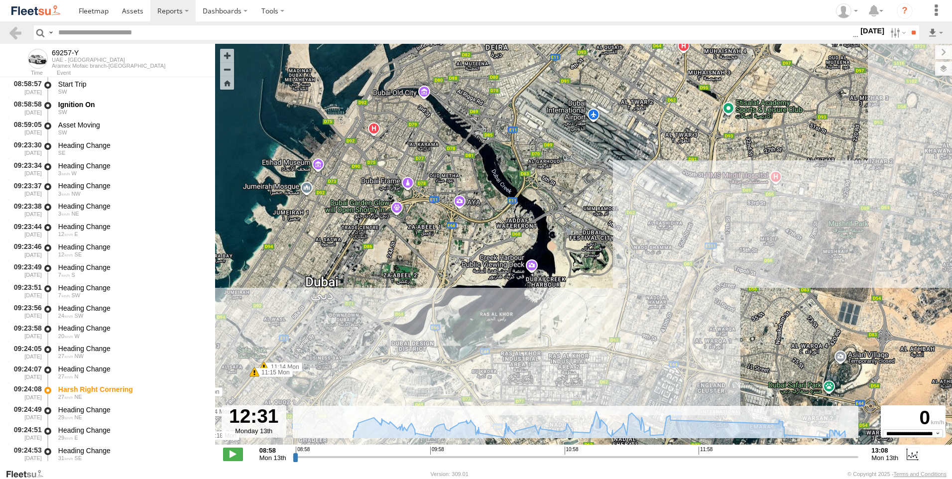
drag, startPoint x: 562, startPoint y: 270, endPoint x: 831, endPoint y: 236, distance: 270.7
click at [831, 236] on div "69257-Y 09:57 Mon 12:35 Mon 12:37 Mon 12:37 Mon 12:58 Mon 13:04 Mon 13:08 Mon 6…" at bounding box center [583, 249] width 737 height 411
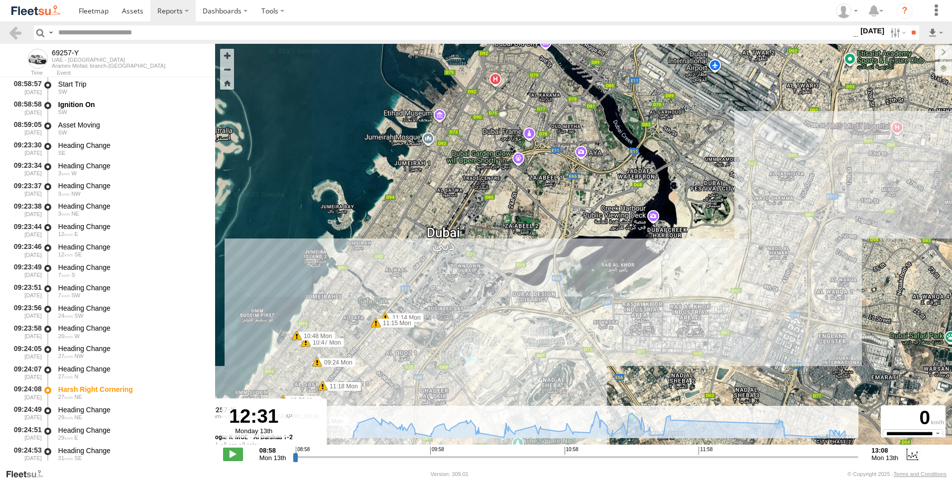
drag, startPoint x: 488, startPoint y: 296, endPoint x: 615, endPoint y: 243, distance: 137.3
click at [615, 243] on div "69257-Y 09:57 Mon 12:35 Mon 12:37 Mon 12:37 Mon 12:58 Mon 13:04 Mon 13:08 Mon 6…" at bounding box center [583, 249] width 737 height 411
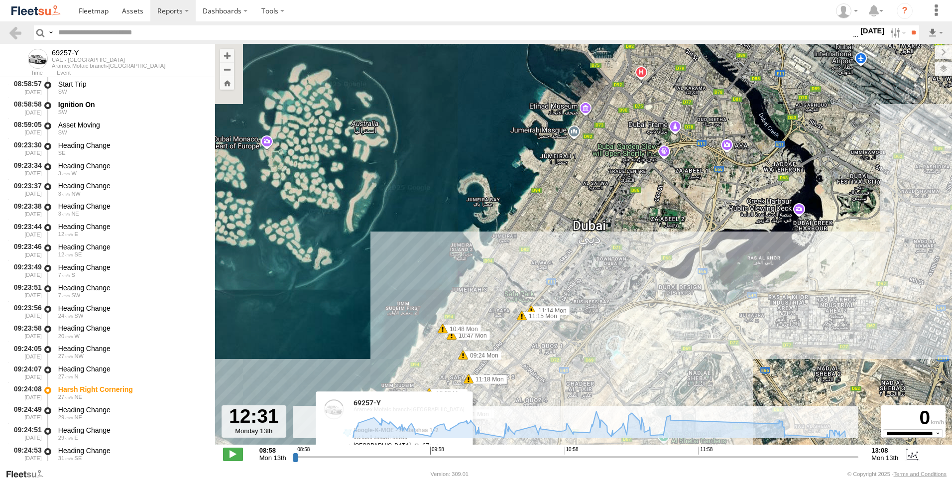
drag, startPoint x: 497, startPoint y: 253, endPoint x: 656, endPoint y: 239, distance: 159.4
click at [655, 239] on div "69257-Y 09:57 Mon 12:35 Mon 12:37 Mon 12:37 Mon 12:58 Mon 13:04 Mon 13:08 Mon 6…" at bounding box center [583, 249] width 737 height 411
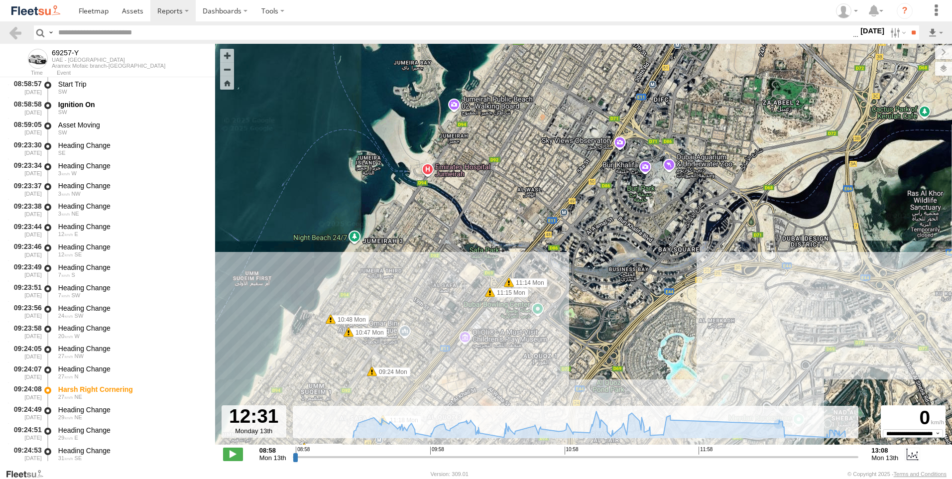
drag, startPoint x: 538, startPoint y: 308, endPoint x: 557, endPoint y: 316, distance: 20.5
click at [557, 316] on div "69257-Y 09:57 Mon 12:35 Mon 12:37 Mon 12:37 Mon 12:58 Mon 13:04 Mon 13:08 Mon 6…" at bounding box center [583, 249] width 737 height 411
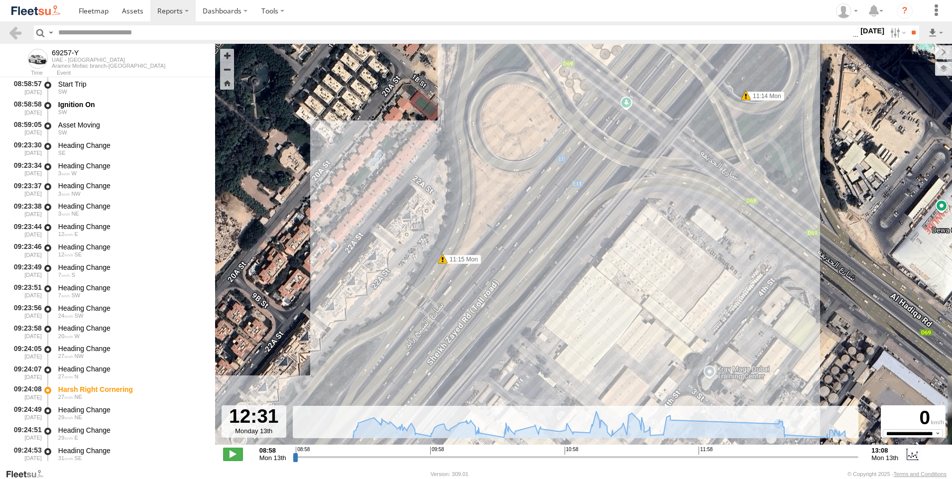
drag, startPoint x: 583, startPoint y: 284, endPoint x: 578, endPoint y: 323, distance: 38.7
click at [578, 323] on div "69257-Y 09:57 Mon 12:35 Mon 12:37 Mon 12:37 Mon 12:58 Mon 13:04 Mon 13:08 Mon 6…" at bounding box center [583, 249] width 737 height 411
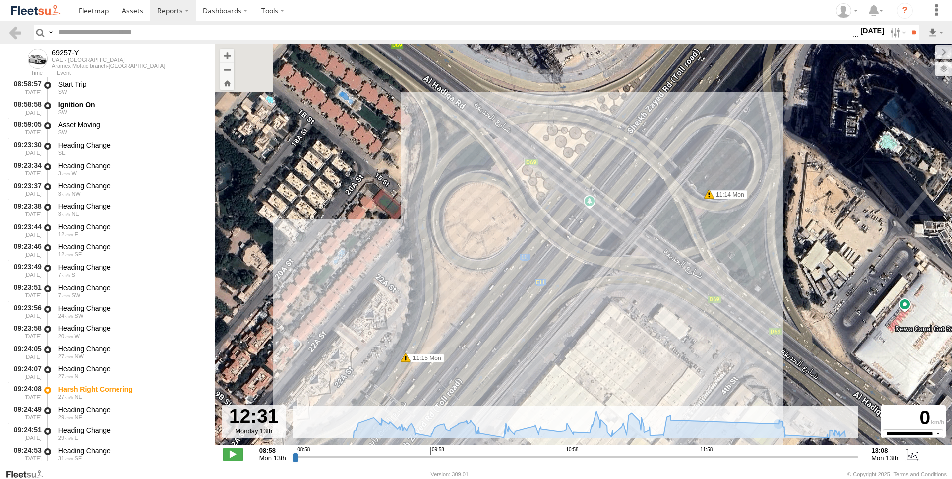
drag, startPoint x: 633, startPoint y: 235, endPoint x: 595, endPoint y: 340, distance: 111.7
click at [595, 340] on div "69257-Y 09:57 Mon 12:35 Mon 12:37 Mon 12:37 Mon 12:58 Mon 13:04 Mon 13:08 Mon 6…" at bounding box center [583, 249] width 737 height 411
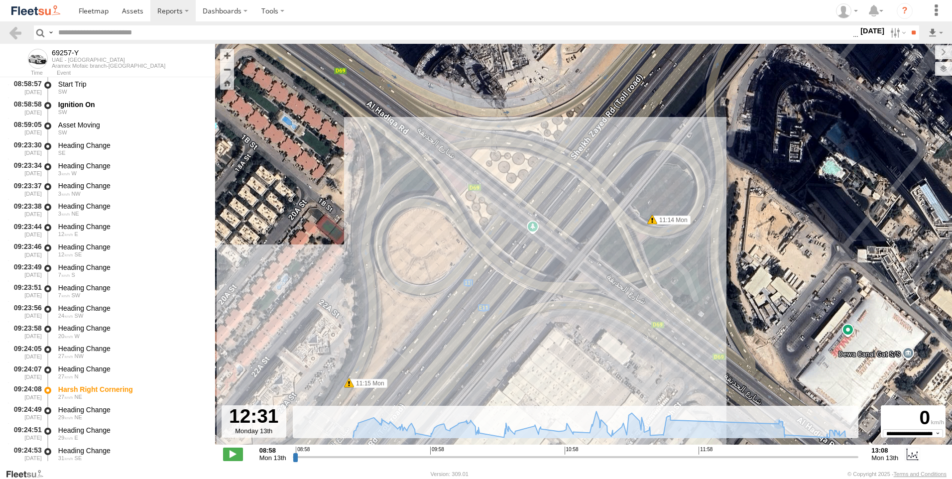
drag, startPoint x: 685, startPoint y: 293, endPoint x: 597, endPoint y: 323, distance: 93.1
click at [597, 324] on div "69257-Y 09:57 Mon 12:35 Mon 12:37 Mon 12:37 Mon 12:58 Mon 13:04 Mon 13:08 Mon 6…" at bounding box center [583, 249] width 737 height 411
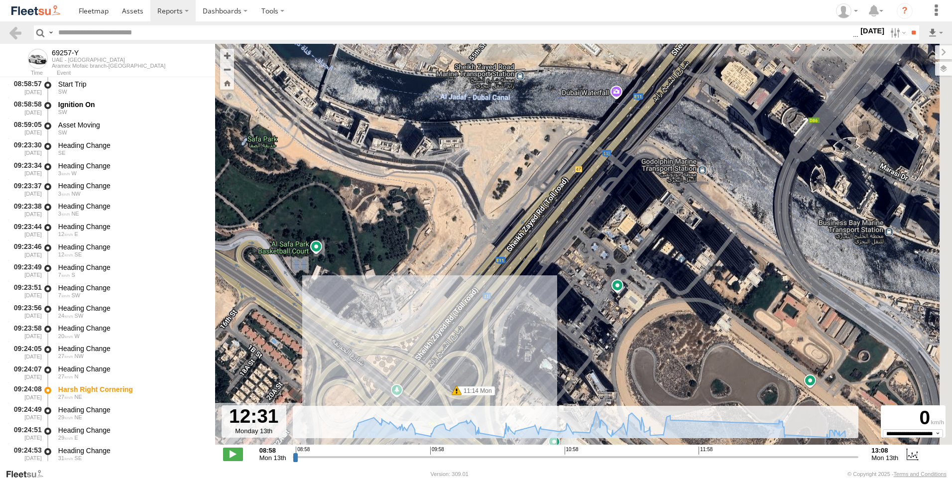
drag, startPoint x: 709, startPoint y: 287, endPoint x: 580, endPoint y: 396, distance: 169.3
click at [576, 405] on div "69257-Y 09:57 Mon 12:35 Mon 12:37 Mon 12:37 Mon 12:58 Mon 13:04 Mon 13:08 Mon 6…" at bounding box center [583, 249] width 737 height 411
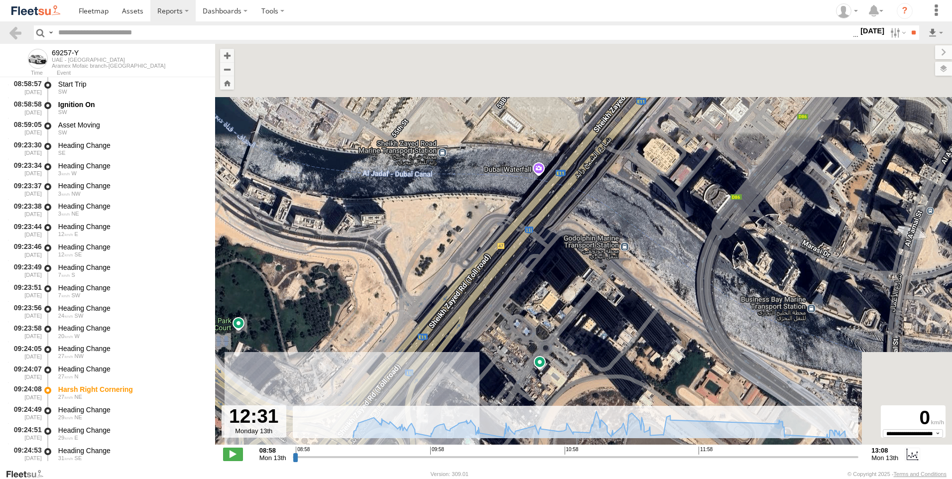
drag, startPoint x: 682, startPoint y: 303, endPoint x: 622, endPoint y: 387, distance: 103.9
click at [622, 387] on div "69257-Y 09:57 Mon 12:35 Mon 12:37 Mon 12:37 Mon 12:58 Mon 13:04 Mon 13:08 Mon 6…" at bounding box center [583, 249] width 737 height 411
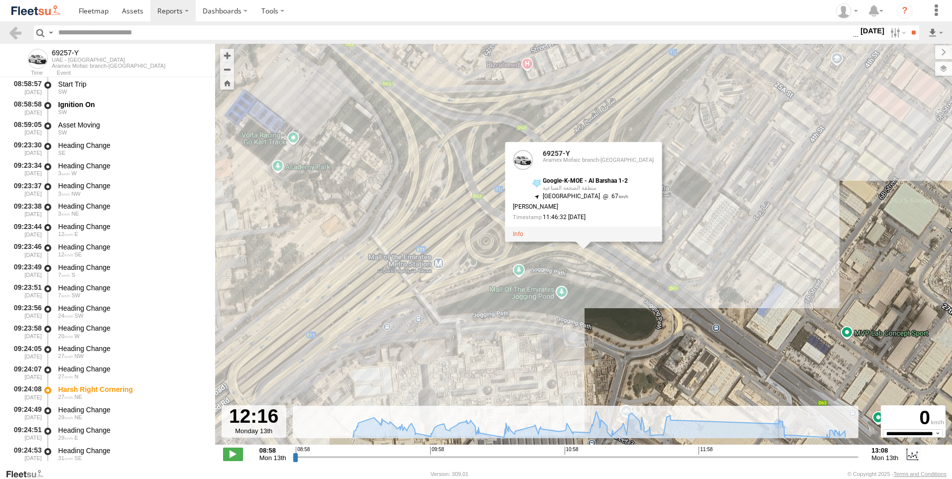
drag, startPoint x: 771, startPoint y: 461, endPoint x: 738, endPoint y: 455, distance: 34.3
click at [738, 455] on input "range" at bounding box center [576, 456] width 566 height 9
drag, startPoint x: 736, startPoint y: 457, endPoint x: 747, endPoint y: 459, distance: 11.1
click at [747, 459] on input "range" at bounding box center [576, 456] width 566 height 9
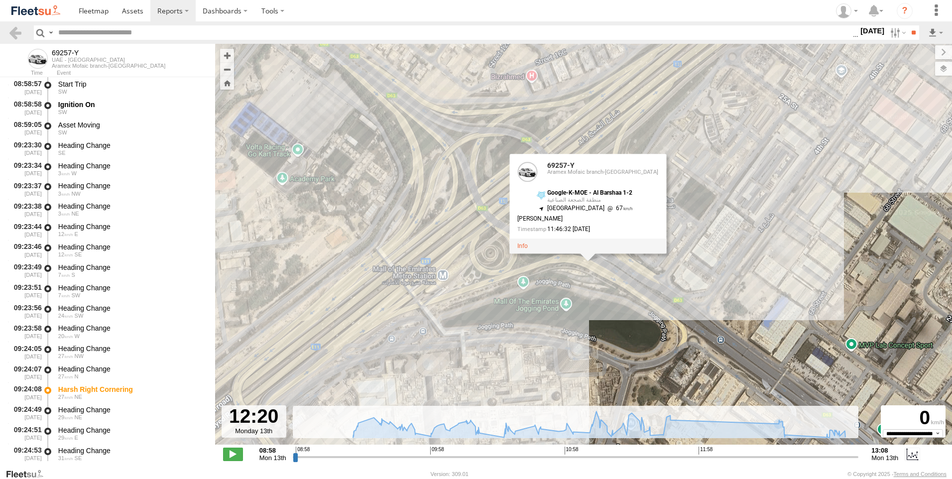
drag, startPoint x: 699, startPoint y: 353, endPoint x: 705, endPoint y: 369, distance: 16.7
click at [705, 369] on div "69257-Y 09:57 Mon 12:35 Mon 12:37 Mon 12:37 Mon 12:58 Mon 13:04 Mon 13:08 Mon 6…" at bounding box center [583, 249] width 737 height 411
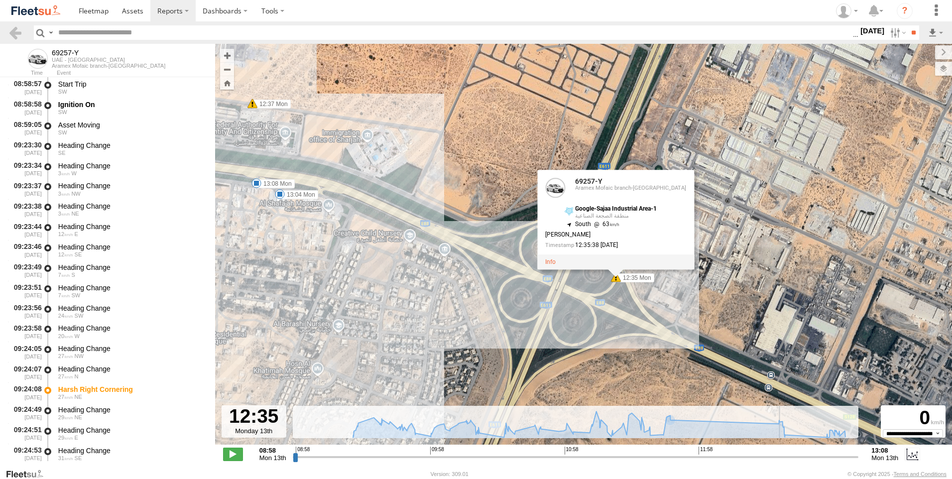
drag, startPoint x: 747, startPoint y: 459, endPoint x: 781, endPoint y: 455, distance: 34.1
click at [781, 455] on input "range" at bounding box center [576, 456] width 566 height 9
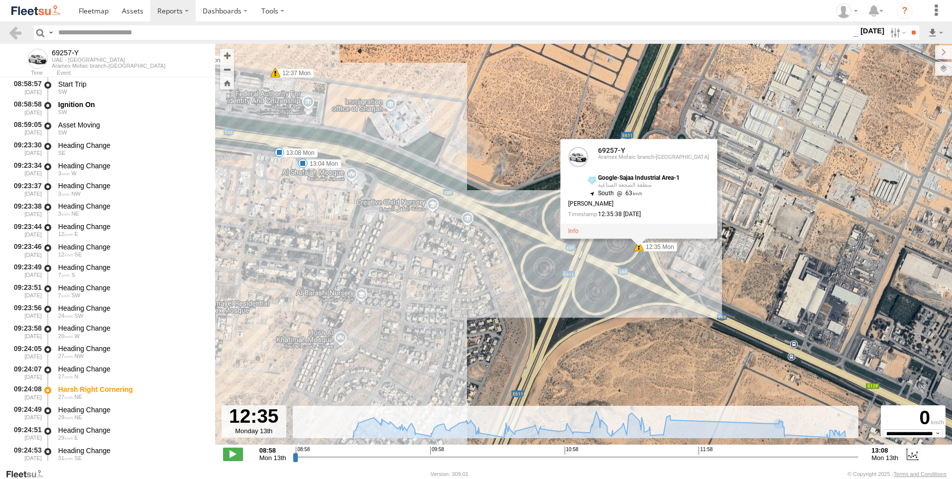
drag, startPoint x: 628, startPoint y: 355, endPoint x: 669, endPoint y: 288, distance: 78.8
click at [669, 290] on div "69257-Y 09:57 Mon 12:35 Mon 12:37 Mon 12:37 Mon 12:58 Mon 13:04 Mon 13:08 Mon 6…" at bounding box center [583, 249] width 737 height 411
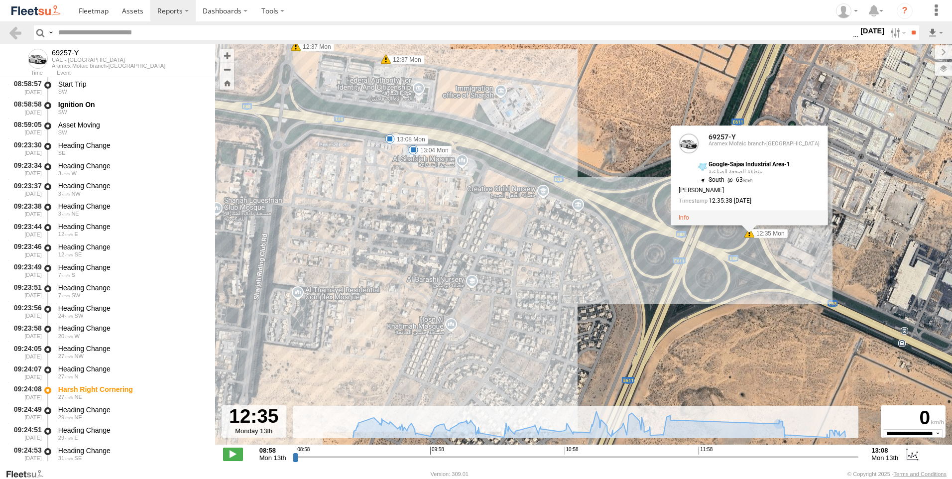
drag, startPoint x: 602, startPoint y: 314, endPoint x: 699, endPoint y: 358, distance: 106.6
click at [698, 358] on div "69257-Y 09:57 Mon 12:35 Mon 12:37 Mon 12:37 Mon 12:58 Mon 13:04 Mon 13:08 Mon 6…" at bounding box center [583, 249] width 737 height 411
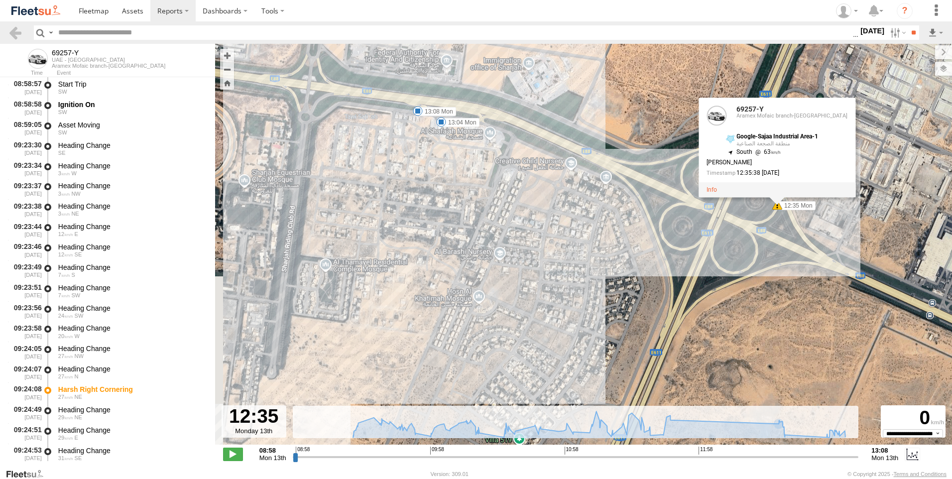
drag, startPoint x: 626, startPoint y: 346, endPoint x: 648, endPoint y: 306, distance: 46.1
click at [648, 306] on div "69257-Y 09:57 Mon 12:35 Mon 12:37 Mon 12:37 Mon 12:58 Mon 13:04 Mon 13:08 Mon 6…" at bounding box center [583, 249] width 737 height 411
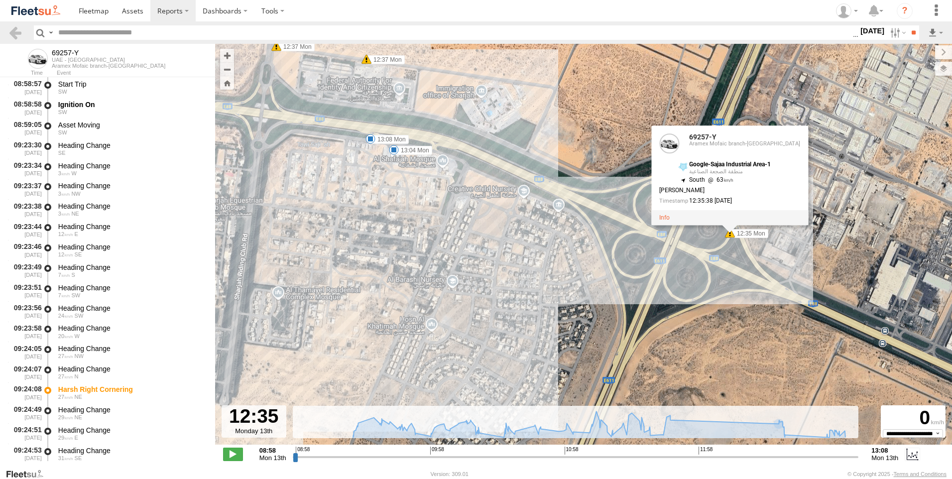
drag, startPoint x: 687, startPoint y: 323, endPoint x: 624, endPoint y: 361, distance: 74.1
click at [624, 361] on div "69257-Y 09:57 Mon 12:35 Mon 12:37 Mon 12:37 Mon 12:58 Mon 13:04 Mon 13:08 Mon 6…" at bounding box center [583, 249] width 737 height 411
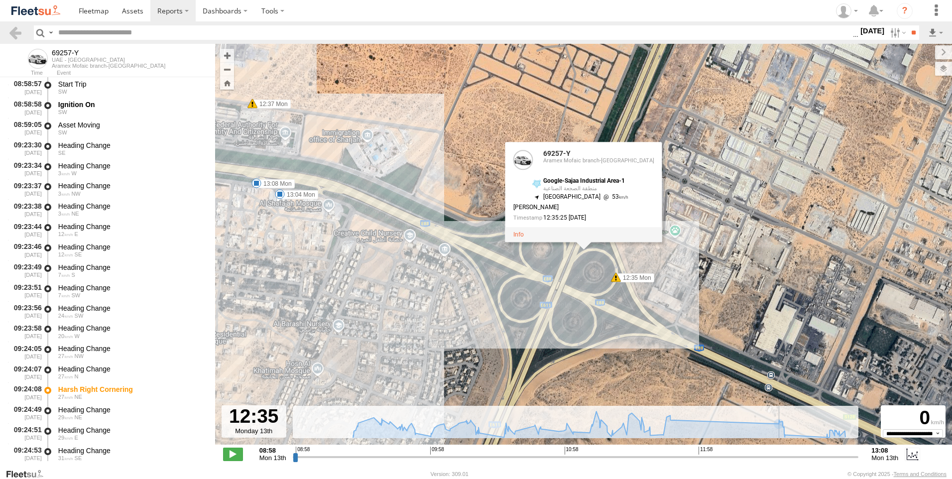
click at [780, 458] on input "range" at bounding box center [576, 456] width 566 height 9
click at [780, 454] on input "range" at bounding box center [576, 456] width 566 height 9
click at [780, 457] on input "range" at bounding box center [576, 456] width 566 height 9
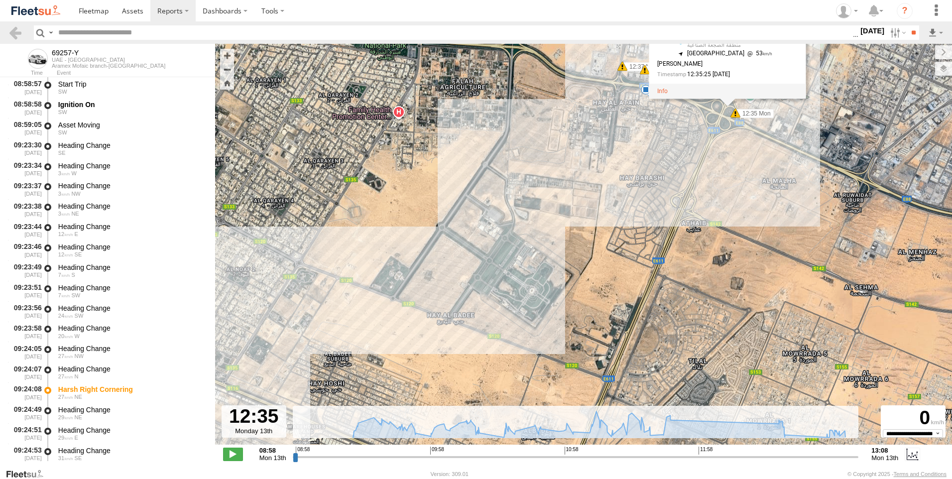
drag, startPoint x: 582, startPoint y: 318, endPoint x: 721, endPoint y: 145, distance: 221.8
click at [721, 145] on div "69257-Y 09:57 Mon 12:35 Mon 12:37 Mon 12:37 Mon 12:58 Mon 13:04 Mon 13:08 Mon 6…" at bounding box center [583, 249] width 737 height 411
click at [466, 239] on div "69257-Y 09:57 Mon 12:35 Mon 12:37 Mon 12:37 Mon 12:58 Mon 13:04 Mon 13:08 Mon 6…" at bounding box center [583, 249] width 737 height 411
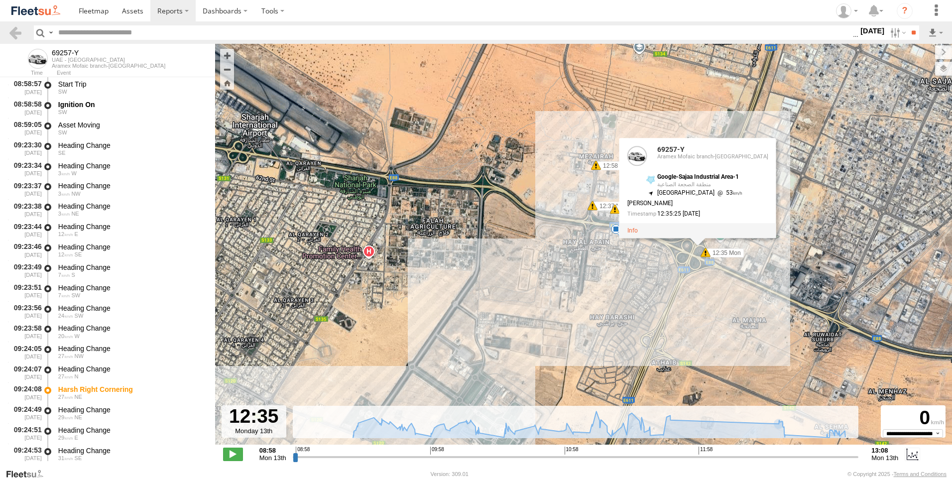
drag, startPoint x: 580, startPoint y: 213, endPoint x: 549, endPoint y: 364, distance: 154.0
click at [548, 369] on div "69257-Y 09:57 Mon 12:35 Mon 12:37 Mon 12:37 Mon 12:58 Mon 13:04 Mon 13:08 Mon 6…" at bounding box center [583, 249] width 737 height 411
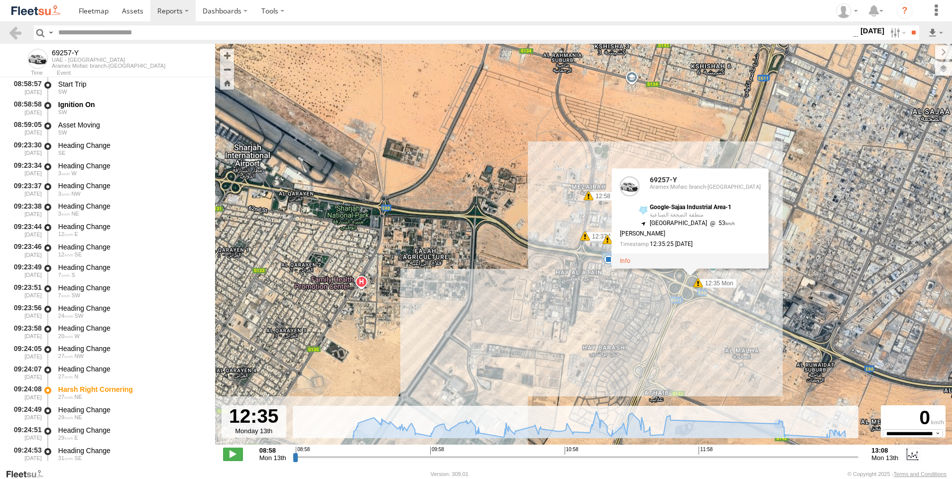
click at [592, 258] on div "69257-Y 09:57 Mon 12:35 Mon 12:37 Mon 12:37 Mon 12:58 Mon 13:04 Mon 13:08 Mon 6…" at bounding box center [583, 249] width 737 height 411
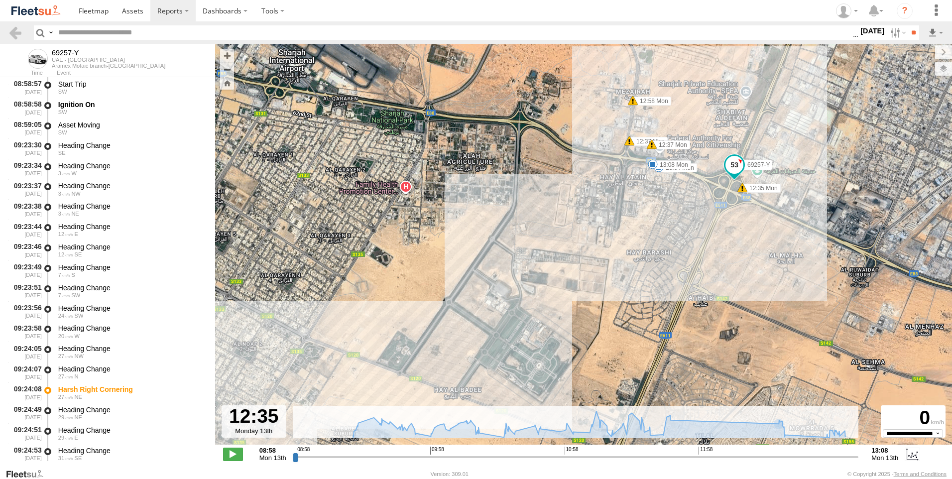
drag, startPoint x: 636, startPoint y: 377, endPoint x: 708, endPoint y: 211, distance: 180.4
click at [708, 211] on div "69257-Y 09:57 Mon 12:35 Mon 12:37 Mon 12:37 Mon 12:58 Mon 13:04 Mon 13:08 Mon 6…" at bounding box center [583, 249] width 737 height 411
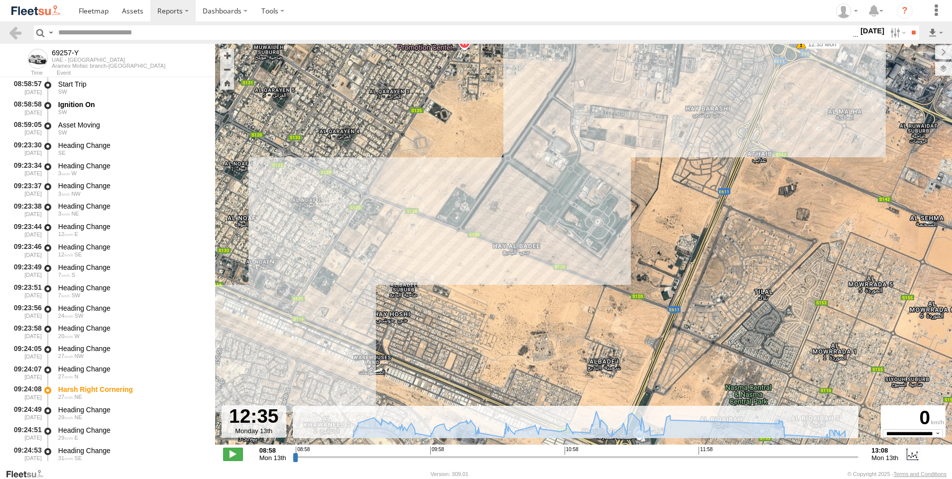
drag, startPoint x: 710, startPoint y: 215, endPoint x: 710, endPoint y: 222, distance: 7.0
click at [710, 222] on div "69257-Y 09:57 Mon 12:35 Mon 12:37 Mon 12:37 Mon 12:58 Mon 13:04 Mon 13:08 Mon 6…" at bounding box center [583, 249] width 737 height 411
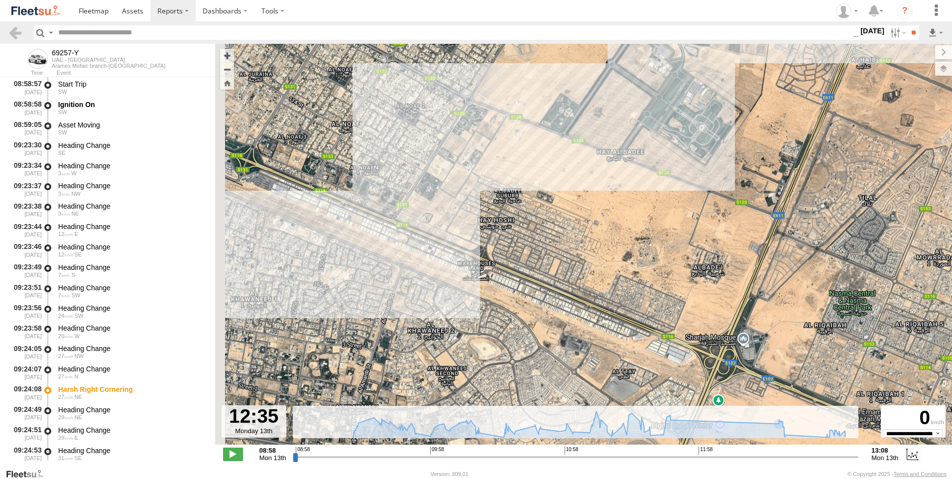
drag, startPoint x: 648, startPoint y: 319, endPoint x: 862, endPoint y: 179, distance: 255.8
click at [868, 177] on div "69257-Y 09:57 Mon 12:35 Mon 12:37 Mon 12:37 Mon 12:58 Mon 13:04 Mon 13:08 Mon 6…" at bounding box center [583, 249] width 737 height 411
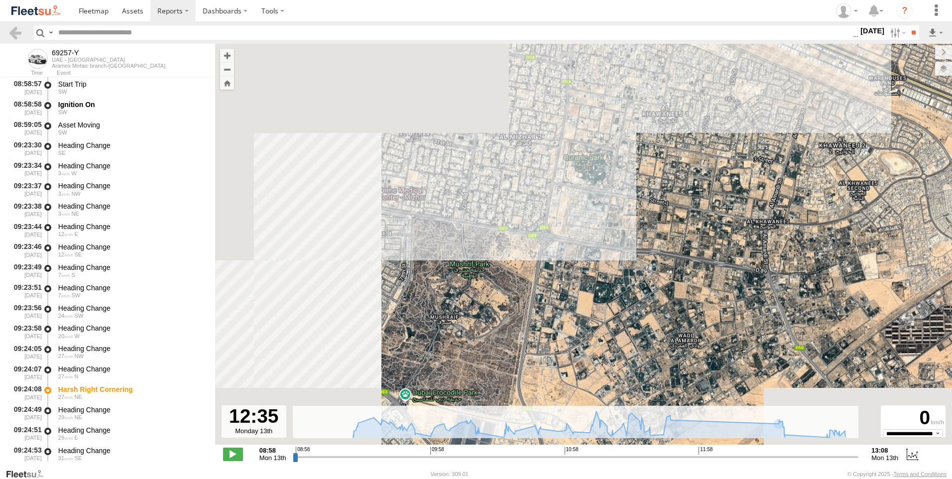
drag, startPoint x: 479, startPoint y: 246, endPoint x: 521, endPoint y: 290, distance: 61.3
click at [521, 289] on div "69257-Y 09:57 Mon 12:35 Mon 12:37 Mon 12:37 Mon 12:58 Mon 13:04 Mon 13:08 Mon 6…" at bounding box center [583, 249] width 737 height 411
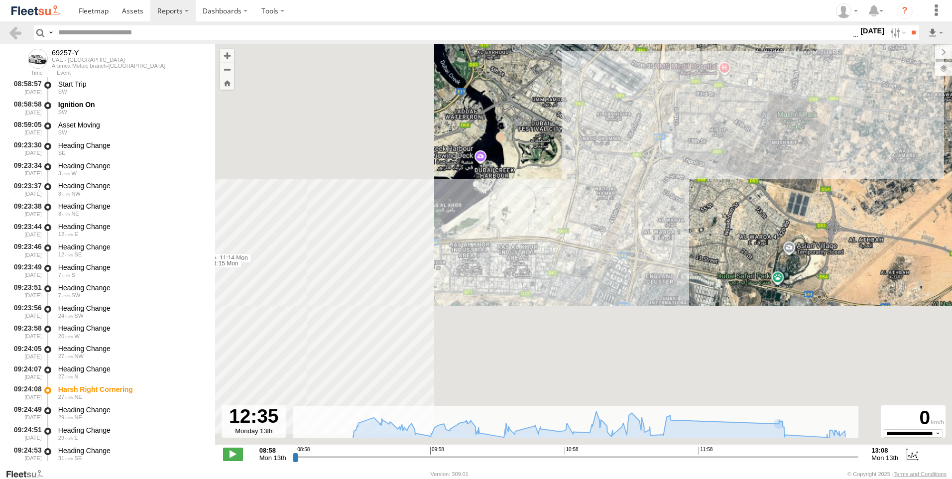
drag, startPoint x: 483, startPoint y: 356, endPoint x: 753, endPoint y: 159, distance: 334.0
click at [753, 159] on div "69257-Y 09:57 Mon 12:35 Mon 12:37 Mon 12:37 Mon 12:58 Mon 13:04 Mon 13:08 Mon 6…" at bounding box center [583, 249] width 737 height 411
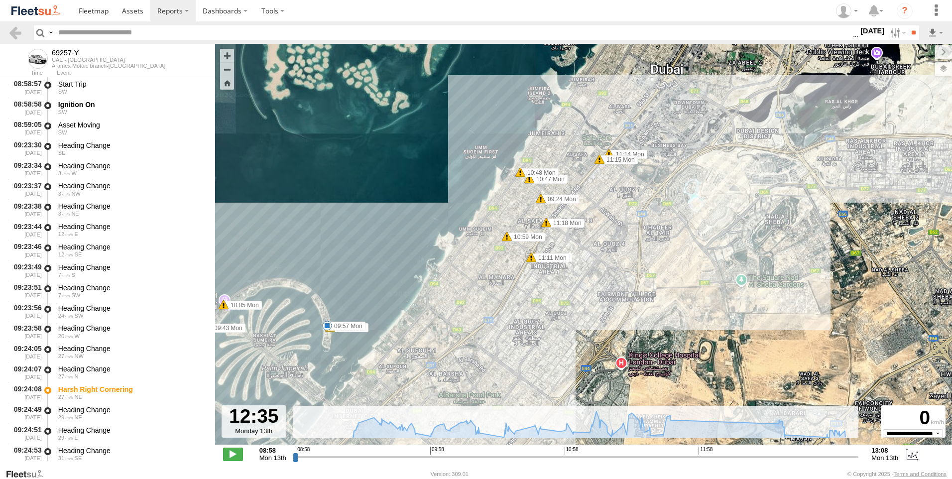
drag, startPoint x: 500, startPoint y: 304, endPoint x: 784, endPoint y: 282, distance: 285.7
click at [784, 282] on div "69257-Y 09:57 Mon 12:35 Mon 12:37 Mon 12:37 Mon 12:58 Mon 13:04 Mon 13:08 Mon 6…" at bounding box center [583, 249] width 737 height 411
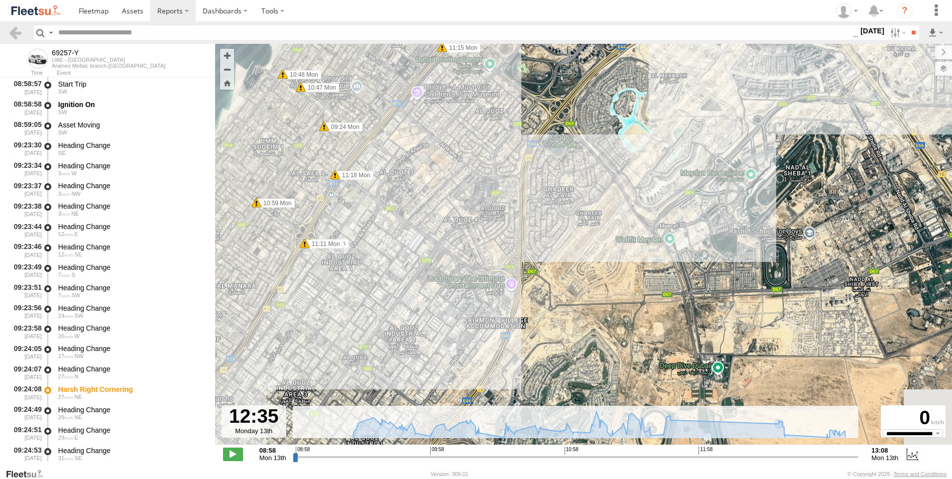
drag, startPoint x: 571, startPoint y: 319, endPoint x: 427, endPoint y: 381, distance: 156.2
click at [428, 380] on div "69257-Y 09:57 Mon 12:35 Mon 12:37 Mon 12:37 Mon 12:58 Mon 13:04 Mon 13:08 Mon 6…" at bounding box center [583, 249] width 737 height 411
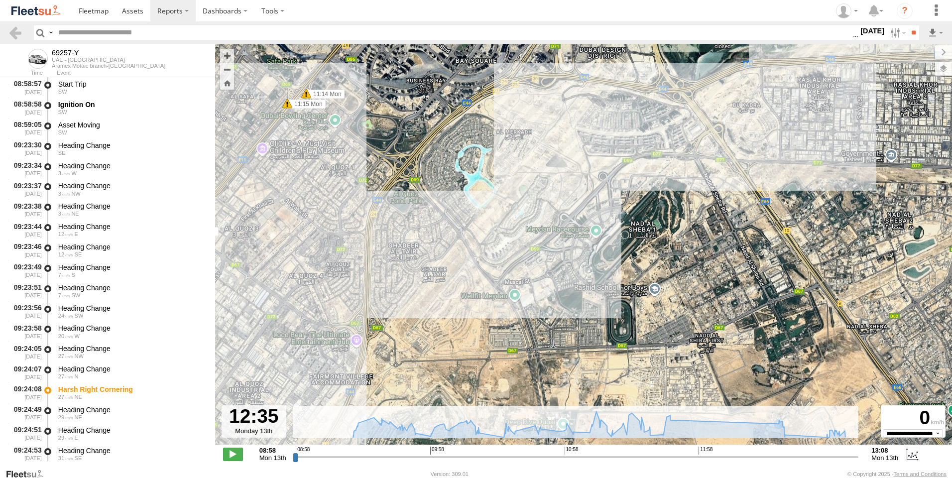
drag, startPoint x: 828, startPoint y: 230, endPoint x: 682, endPoint y: 372, distance: 203.6
click at [682, 372] on div "69257-Y 09:57 Mon 12:35 Mon 12:37 Mon 12:37 Mon 12:58 Mon 13:04 Mon 13:08 Mon 6…" at bounding box center [583, 249] width 737 height 411
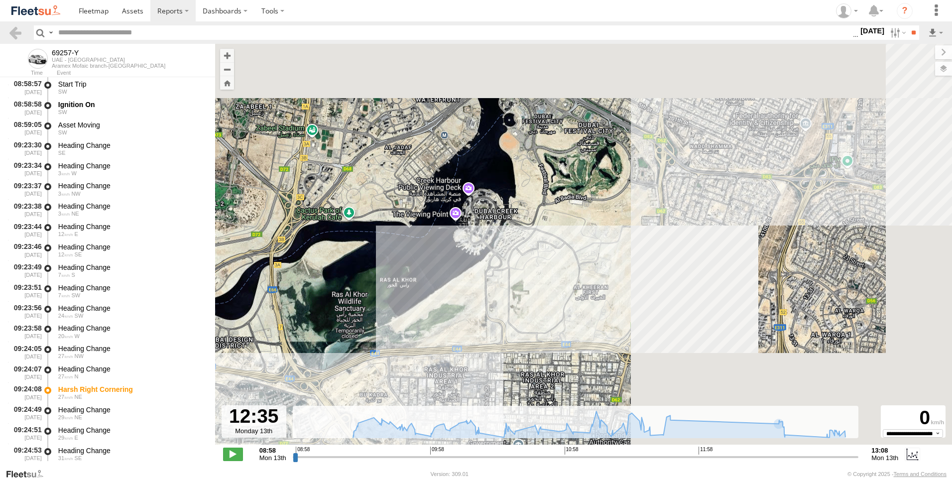
drag, startPoint x: 823, startPoint y: 303, endPoint x: 641, endPoint y: 393, distance: 203.4
click at [641, 393] on div "69257-Y 09:57 Mon 12:35 Mon 12:37 Mon 12:37 Mon 12:58 Mon 13:04 Mon 13:08 Mon 6…" at bounding box center [583, 249] width 737 height 411
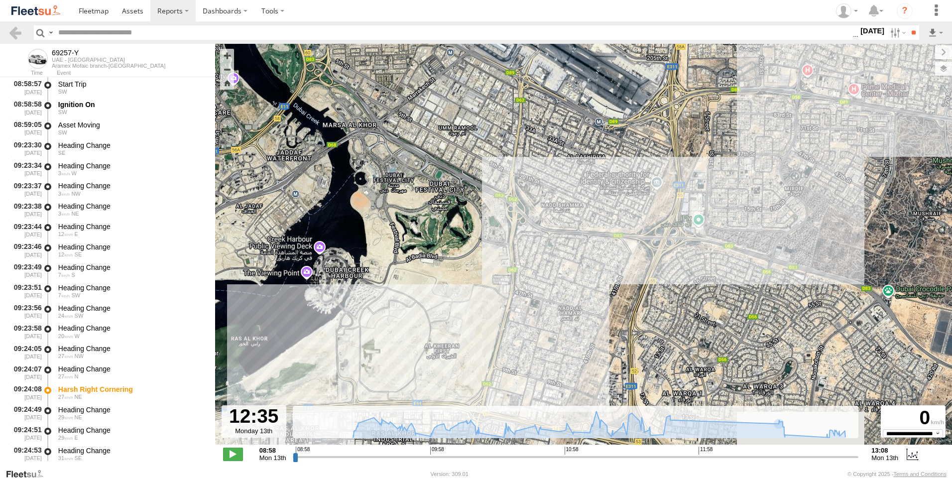
drag, startPoint x: 797, startPoint y: 337, endPoint x: 606, endPoint y: 420, distance: 208.4
click at [609, 419] on div "← Move left → Move right ↑ Move up ↓ Move down + Zoom in - Zoom out Home Jump l…" at bounding box center [583, 256] width 737 height 424
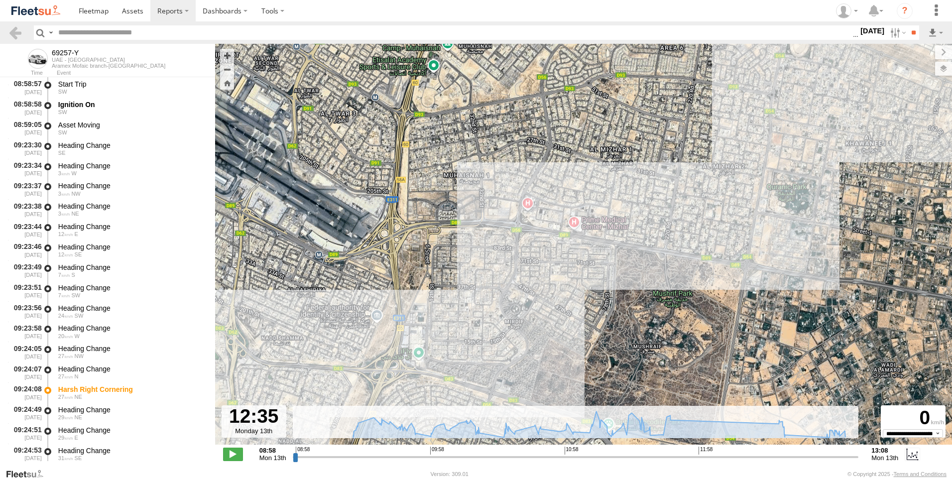
drag, startPoint x: 746, startPoint y: 251, endPoint x: 720, endPoint y: 275, distance: 34.9
click at [720, 275] on div "69257-Y 09:57 Mon 12:35 Mon 12:37 Mon 12:37 Mon 12:58 Mon 13:04 Mon 13:08 Mon 6…" at bounding box center [583, 249] width 737 height 411
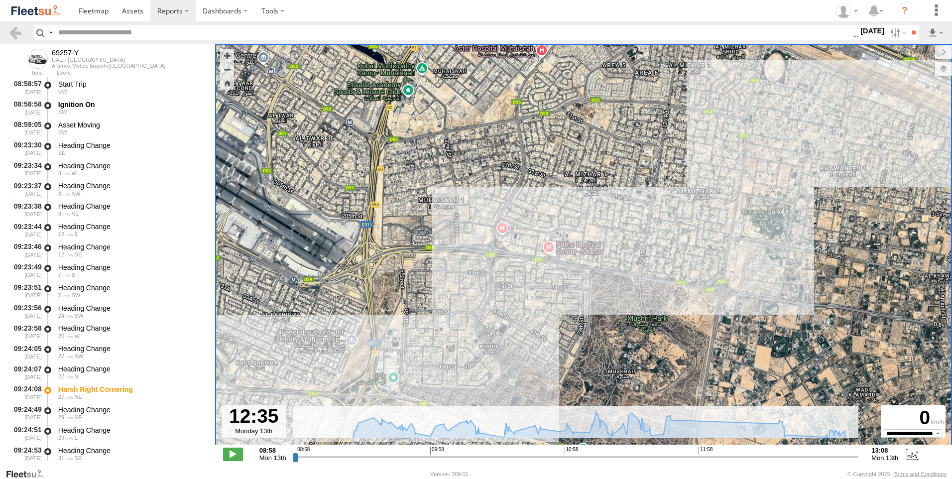
click at [58, 51] on div "69257-Y" at bounding box center [109, 53] width 114 height 8
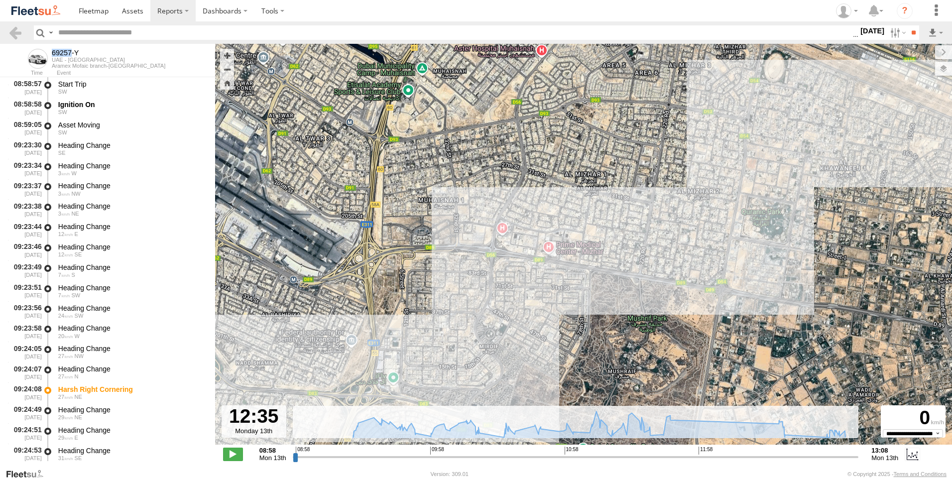
click at [58, 51] on div "69257-Y" at bounding box center [109, 53] width 114 height 8
copy div "69257"
drag, startPoint x: 75, startPoint y: 52, endPoint x: 53, endPoint y: 52, distance: 21.9
click at [53, 52] on div "69257-Y" at bounding box center [109, 53] width 114 height 8
copy div "69257-Y"
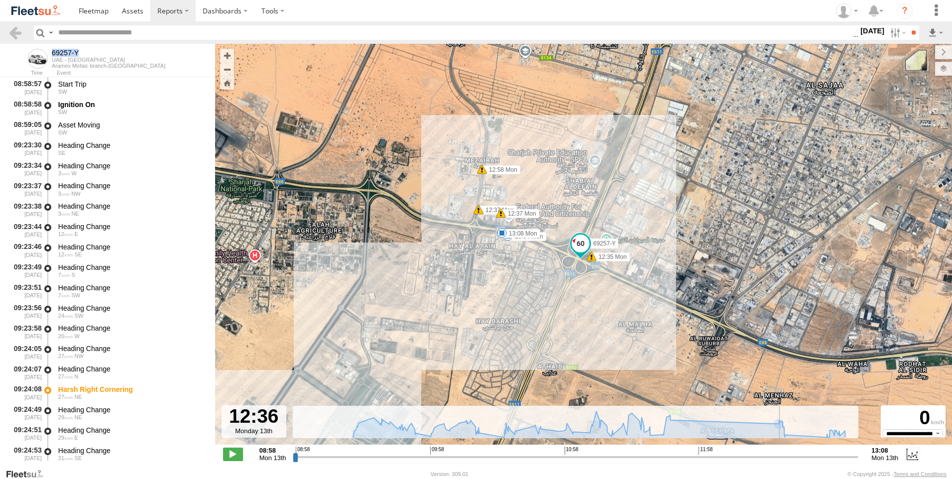
click at [782, 460] on input "range" at bounding box center [576, 456] width 566 height 9
click at [503, 215] on span at bounding box center [501, 213] width 10 height 10
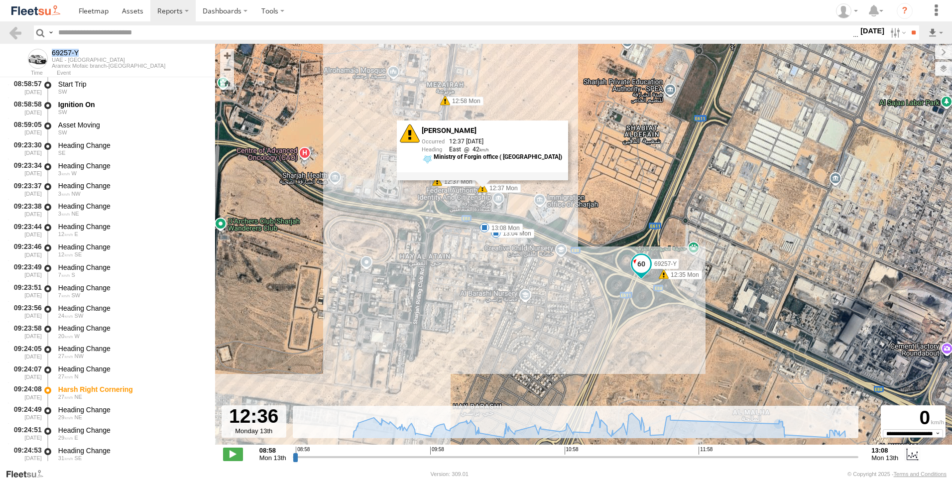
click at [680, 279] on label "12:35 Mon" at bounding box center [683, 274] width 38 height 9
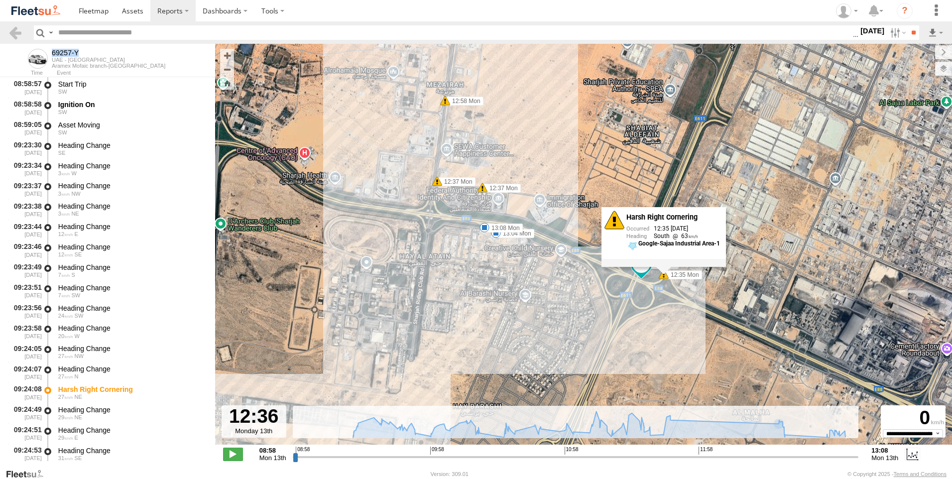
click at [460, 183] on label "12:37 Mon" at bounding box center [456, 181] width 38 height 9
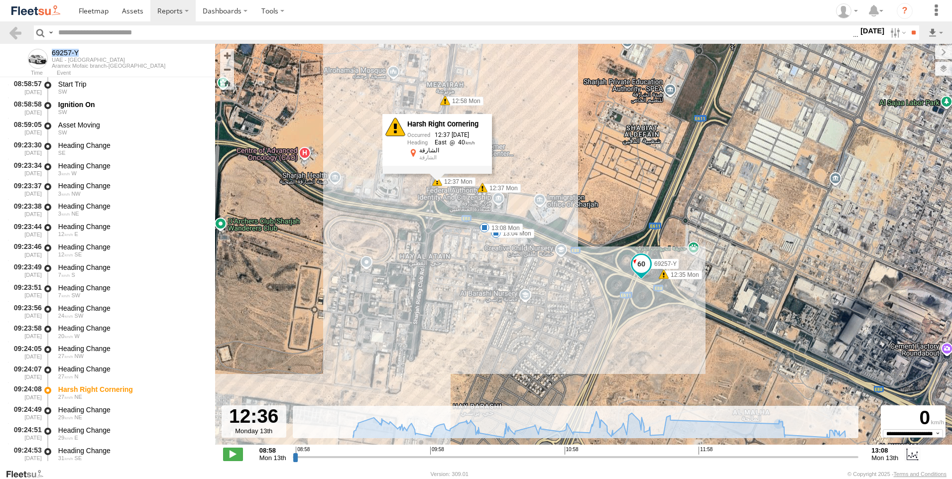
click at [505, 186] on label "12:37 Mon" at bounding box center [502, 188] width 38 height 9
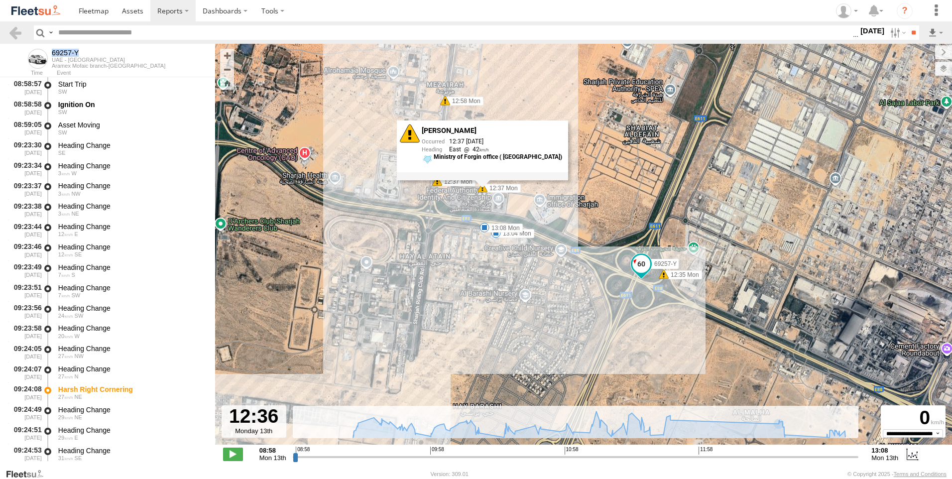
click at [510, 230] on label "13:08 Mon" at bounding box center [504, 228] width 38 height 9
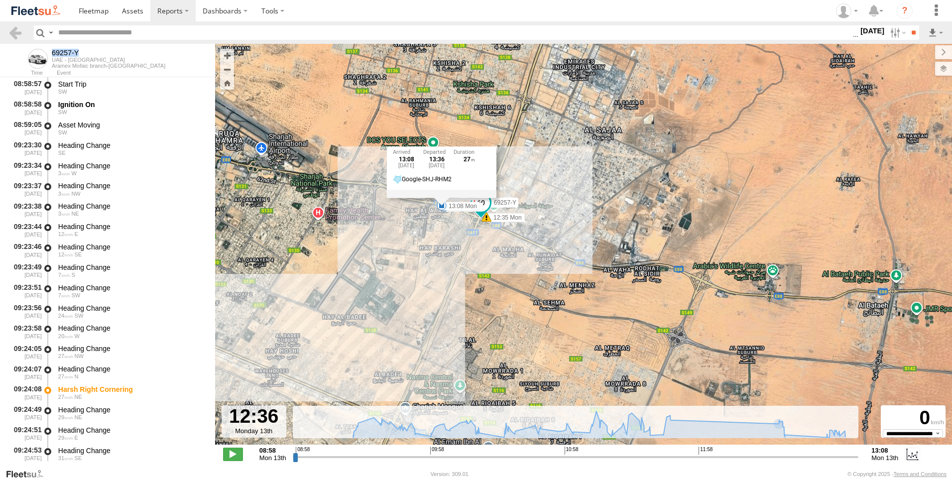
drag, startPoint x: 388, startPoint y: 287, endPoint x: 412, endPoint y: 255, distance: 39.5
click at [412, 255] on div "69257-Y 09:57 Mon 12:35 Mon 12:37 Mon 12:37 Mon 12:58 Mon 13:04 Mon 13:08 Mon 6…" at bounding box center [583, 249] width 737 height 411
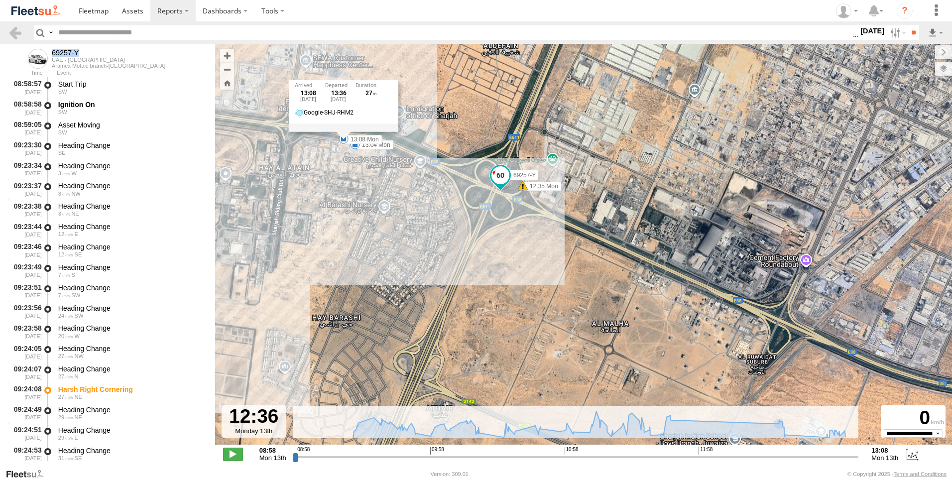
drag, startPoint x: 480, startPoint y: 229, endPoint x: 594, endPoint y: 256, distance: 116.9
click at [594, 256] on div "69257-Y 09:57 Mon 12:35 Mon 12:37 Mon 12:37 Mon 12:58 Mon 13:04 Mon 13:08 Mon 6…" at bounding box center [583, 249] width 737 height 411
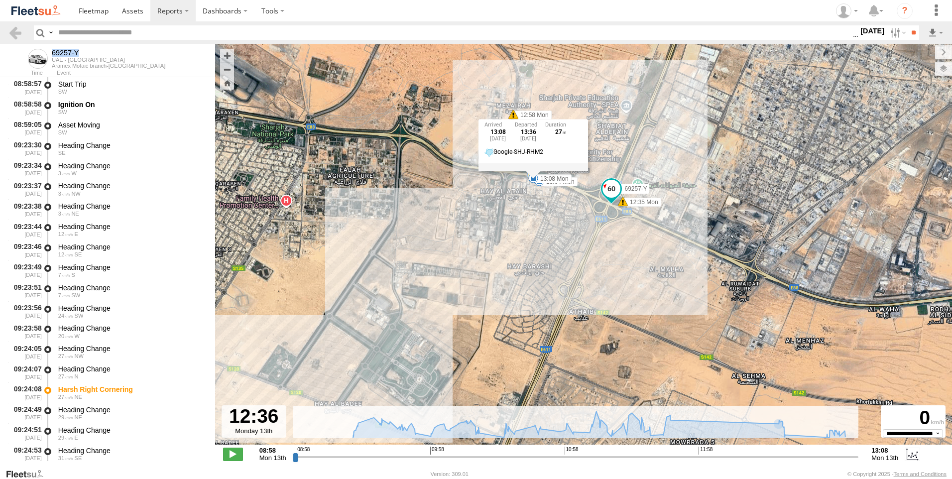
click at [608, 187] on span at bounding box center [612, 189] width 18 height 18
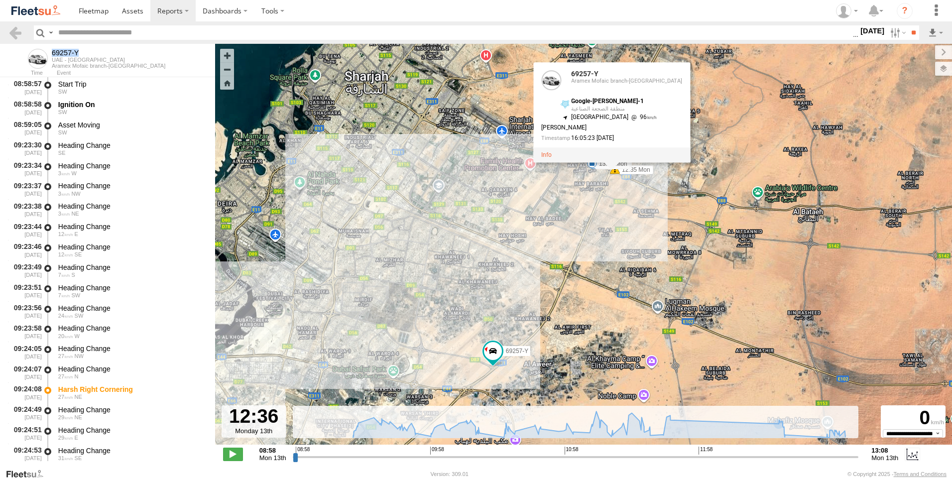
drag, startPoint x: 567, startPoint y: 332, endPoint x: 581, endPoint y: 244, distance: 89.3
click at [581, 244] on div "69257-Y 09:57 Mon 12:35 Mon 12:37 Mon 12:37 Mon 12:58 Mon 13:04 Mon 13:08 Mon 6…" at bounding box center [583, 249] width 737 height 411
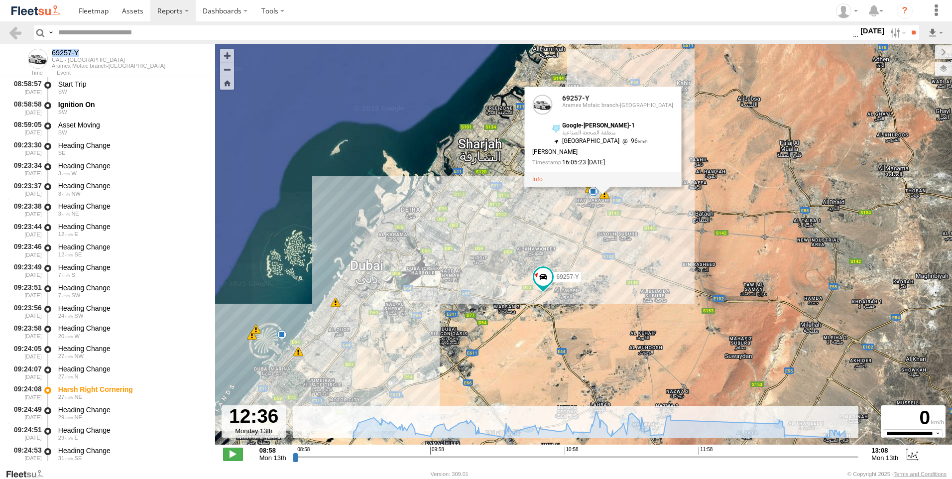
drag, startPoint x: 581, startPoint y: 249, endPoint x: 582, endPoint y: 241, distance: 7.6
click at [582, 241] on div "69257-Y 09:57 Mon 12:35 Mon 12:37 Mon 12:37 Mon 12:58 Mon 13:04 Mon 13:08 Mon 6…" at bounding box center [583, 249] width 737 height 411
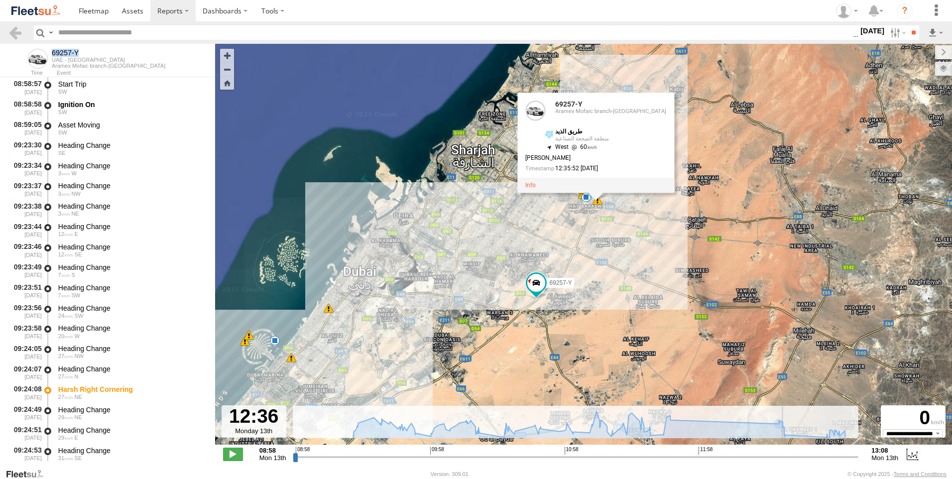
click at [783, 456] on input "range" at bounding box center [576, 456] width 566 height 9
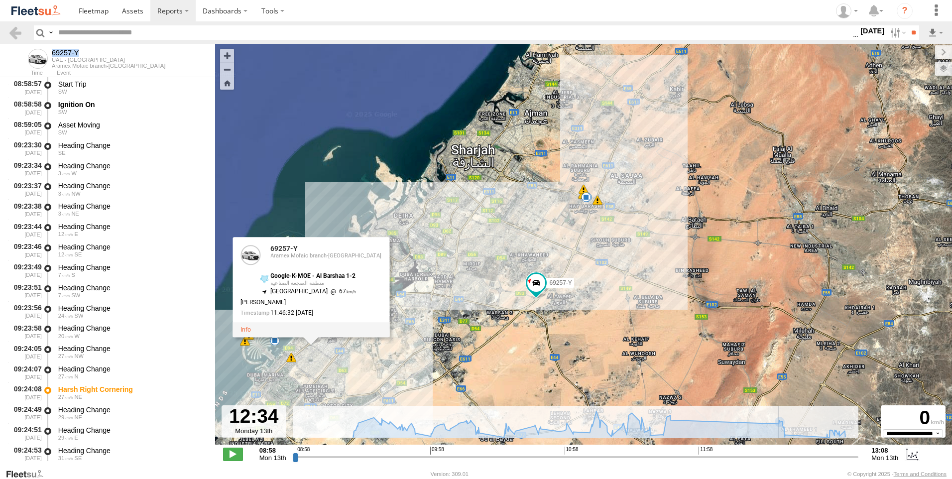
drag, startPoint x: 786, startPoint y: 455, endPoint x: 778, endPoint y: 456, distance: 7.5
click at [778, 456] on input "range" at bounding box center [576, 456] width 566 height 9
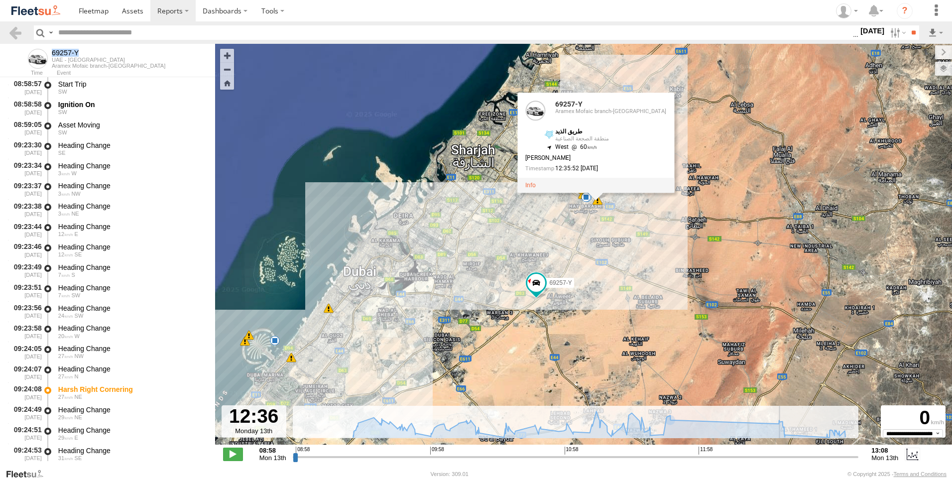
drag, startPoint x: 776, startPoint y: 457, endPoint x: 782, endPoint y: 456, distance: 5.5
click at [782, 456] on input "range" at bounding box center [576, 456] width 566 height 9
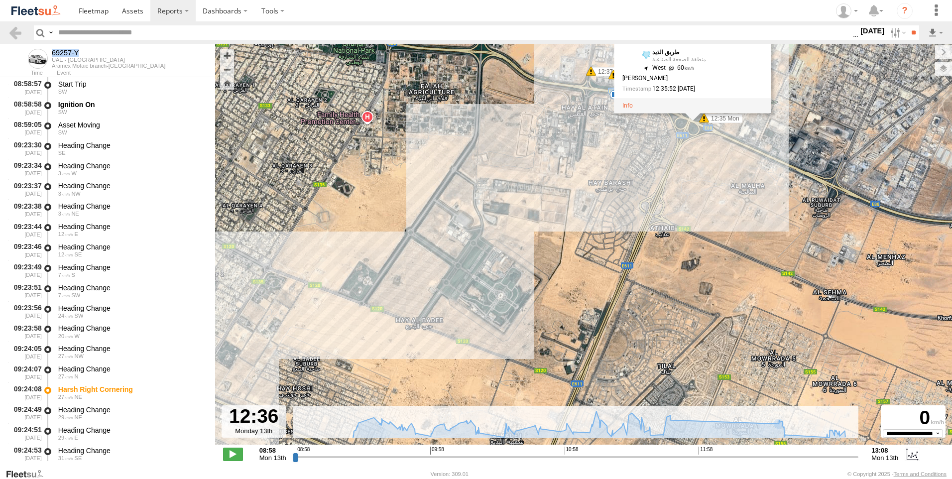
drag, startPoint x: 769, startPoint y: 219, endPoint x: 725, endPoint y: 447, distance: 233.0
click at [725, 447] on div "← Move left → Move right ↑ Move up ↓ Move down + Zoom in - Zoom out Home Jump l…" at bounding box center [583, 256] width 737 height 424
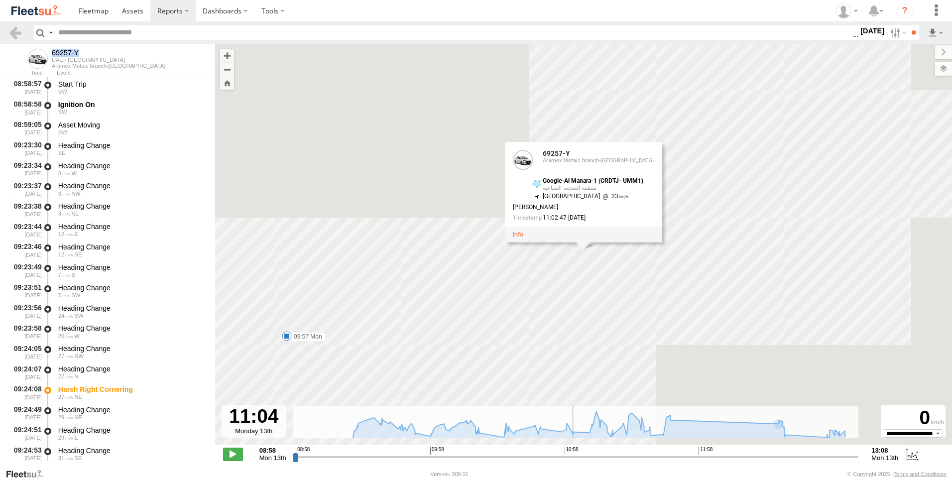
click at [577, 453] on input "range" at bounding box center [576, 456] width 566 height 9
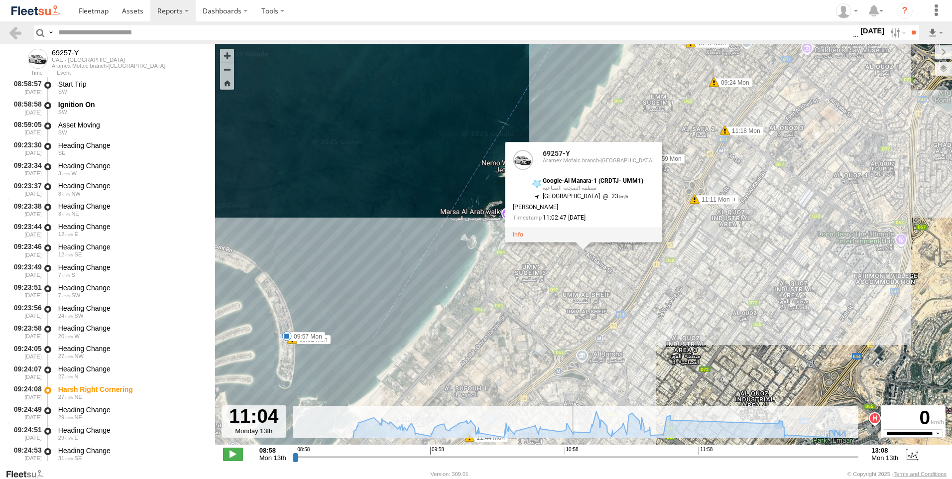
click at [556, 453] on div "Created with Highcharts 6.0.7 [DOMAIN_NAME] 08:58 09:58 10:58 11:58" at bounding box center [576, 454] width 566 height 15
drag, startPoint x: 556, startPoint y: 453, endPoint x: 510, endPoint y: 460, distance: 46.8
click at [552, 457] on input "range" at bounding box center [576, 456] width 566 height 9
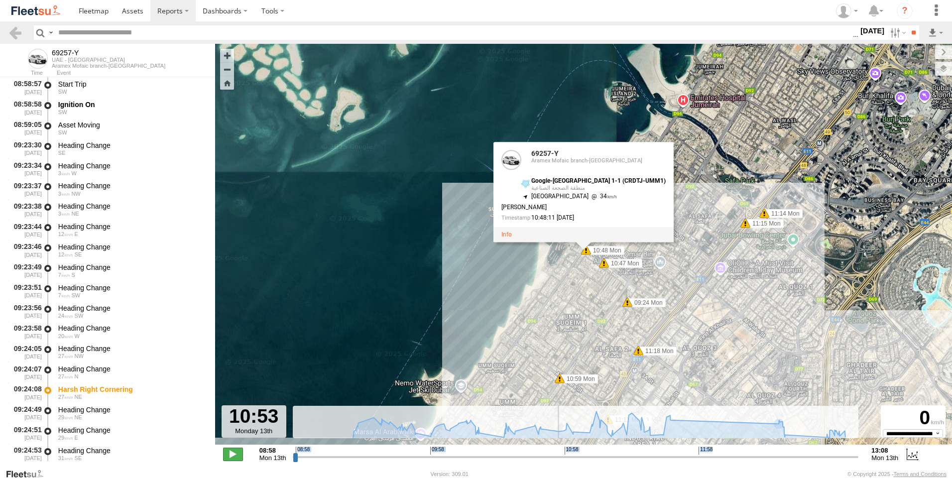
click at [238, 449] on span at bounding box center [233, 454] width 20 height 13
click at [236, 450] on span at bounding box center [233, 454] width 20 height 13
click at [235, 455] on span at bounding box center [233, 454] width 20 height 13
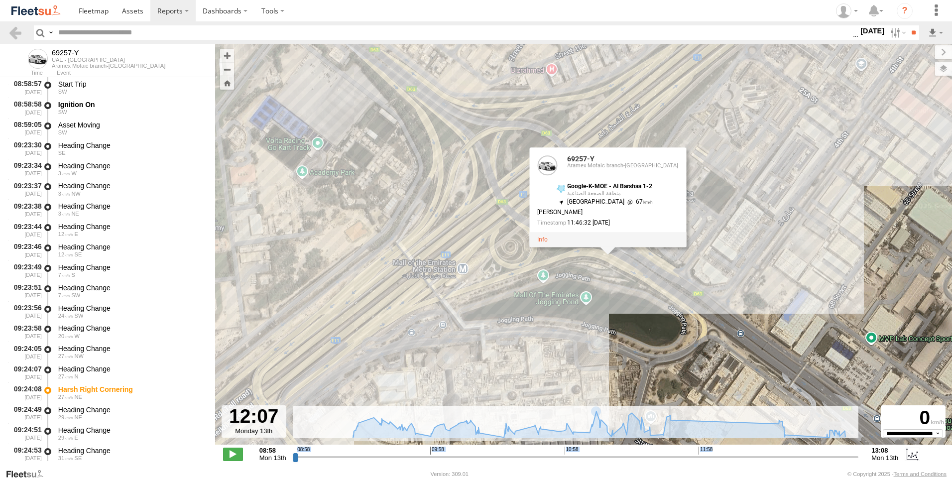
click at [539, 384] on div "69257-Y 09:57 Mon 12:35 Mon 12:37 Mon 12:37 Mon 12:58 Mon 13:04 Mon 13:08 Mon 6…" at bounding box center [583, 249] width 737 height 411
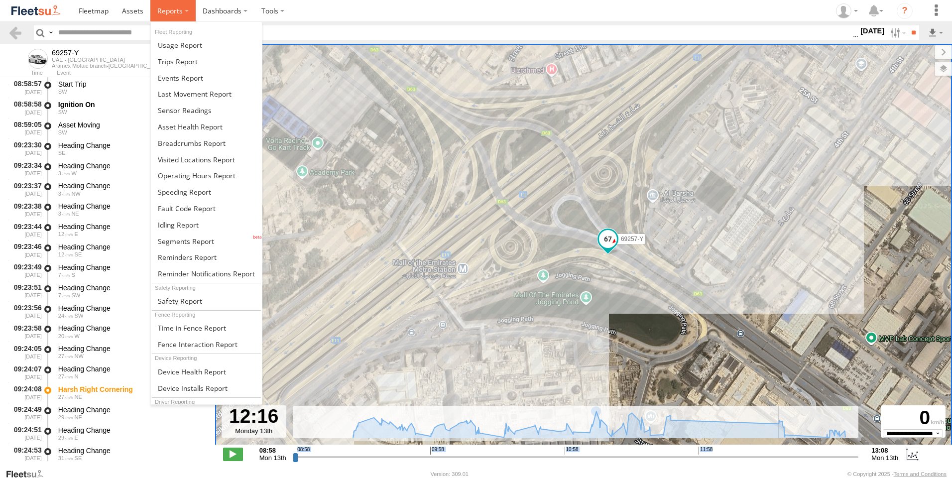
click at [173, 17] on label at bounding box center [172, 10] width 45 height 21
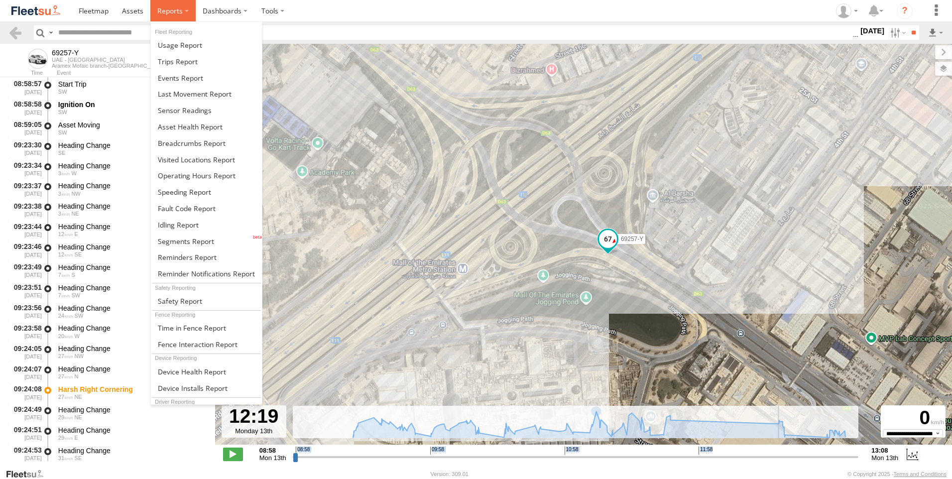
type input "**********"
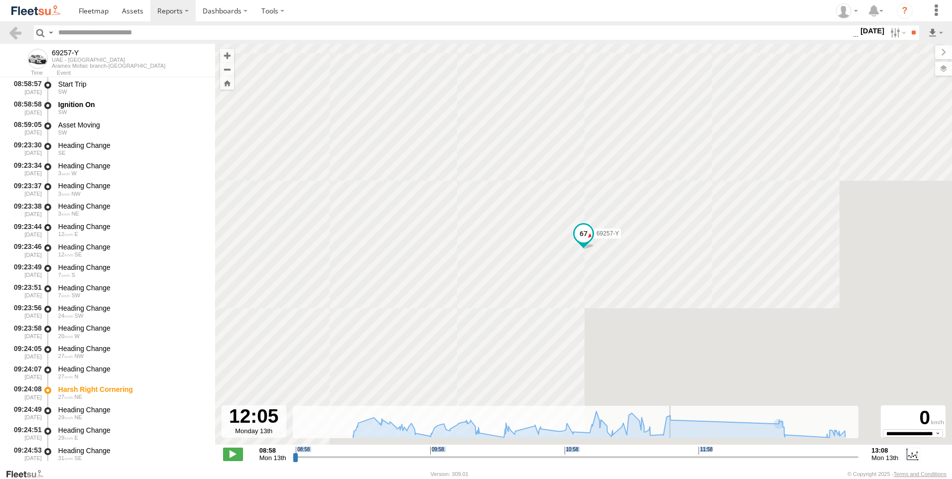
click at [714, 458] on input "range" at bounding box center [576, 456] width 566 height 9
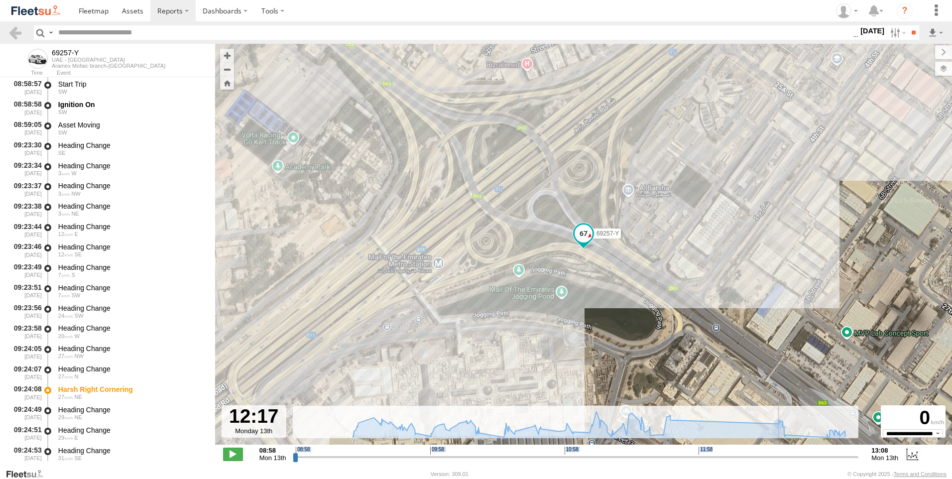
drag, startPoint x: 712, startPoint y: 456, endPoint x: 736, endPoint y: 461, distance: 24.9
type input "**********"
click at [737, 461] on input "range" at bounding box center [576, 456] width 566 height 9
